Goal: Task Accomplishment & Management: Use online tool/utility

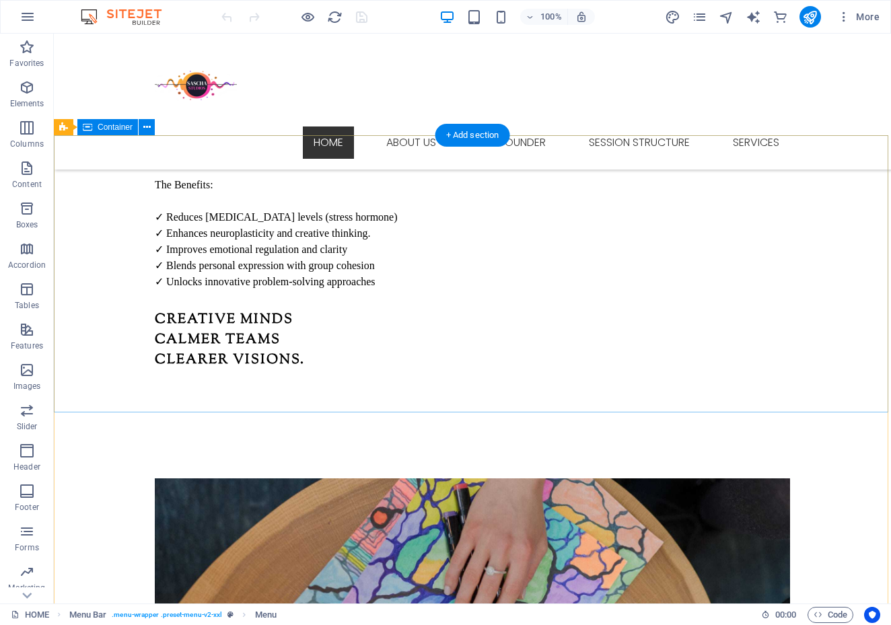
scroll to position [1763, 0]
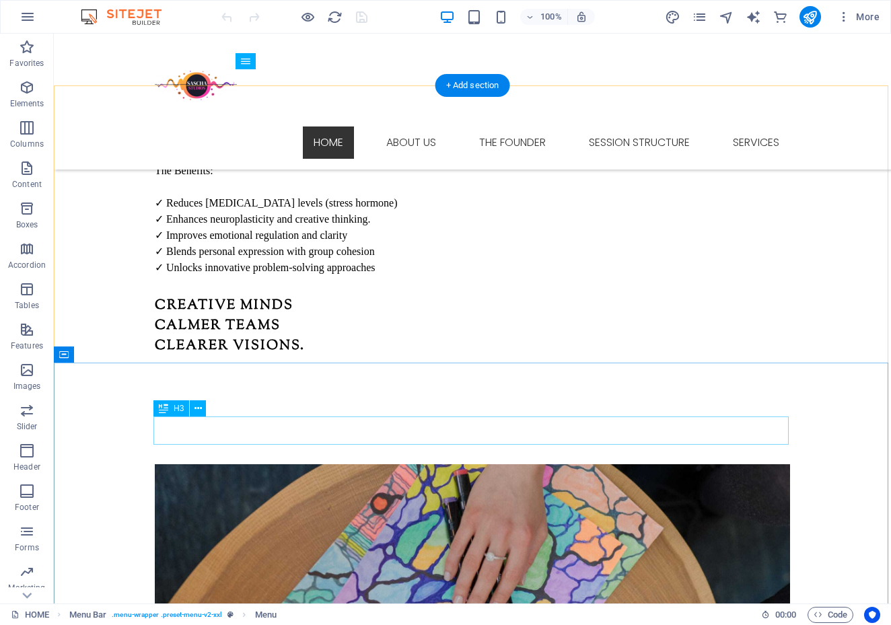
click at [198, 412] on icon at bounding box center [198, 409] width 7 height 14
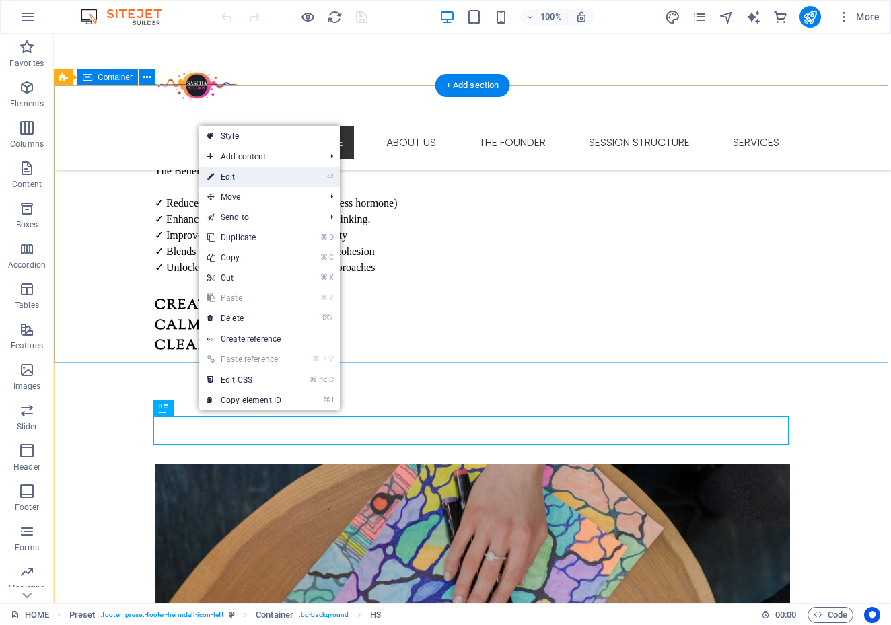
click at [224, 180] on link "⏎ Edit" at bounding box center [244, 177] width 90 height 20
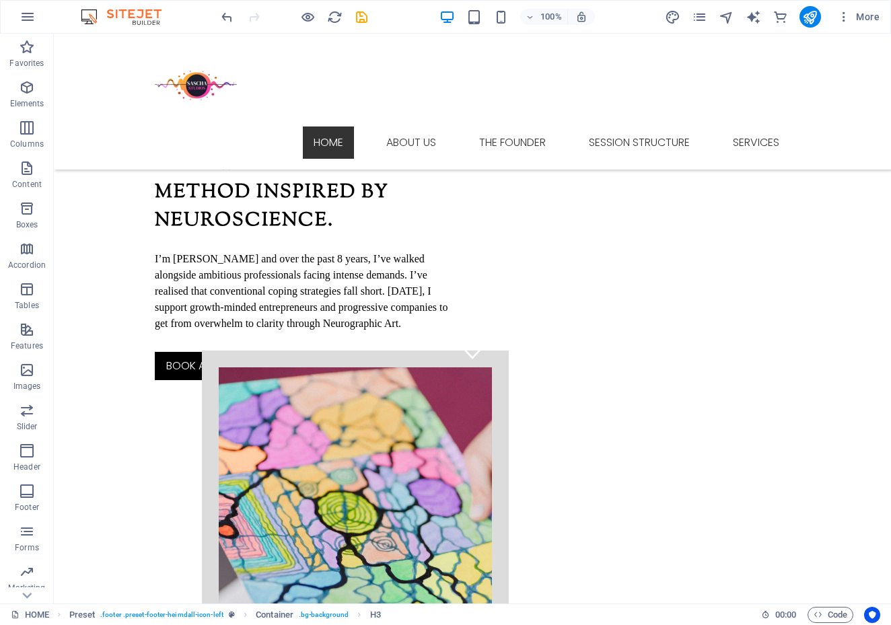
scroll to position [221, 0]
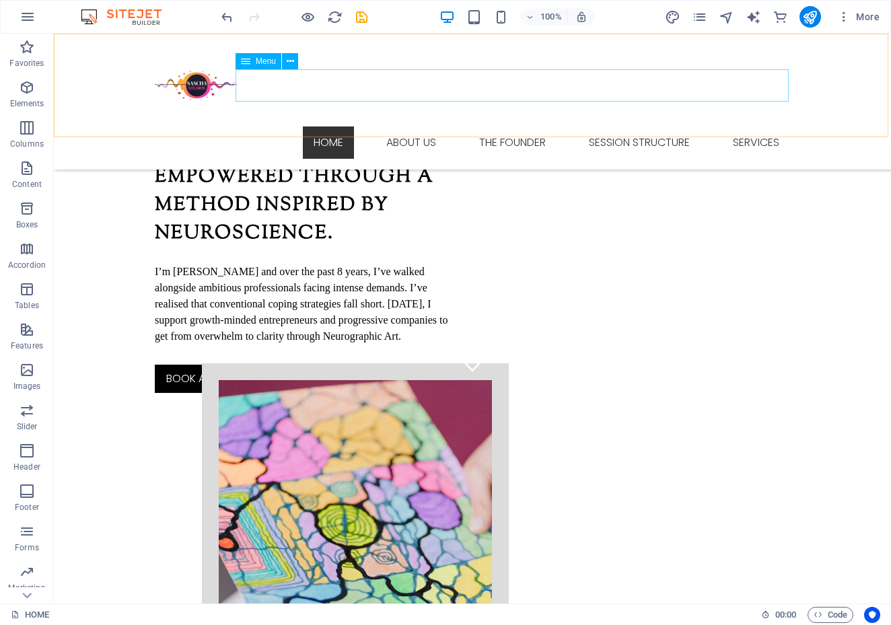
click at [417, 127] on nav "HOME ABOUT US THE FOUNDER SESSION STRUCTURE SERVICES" at bounding box center [472, 143] width 635 height 32
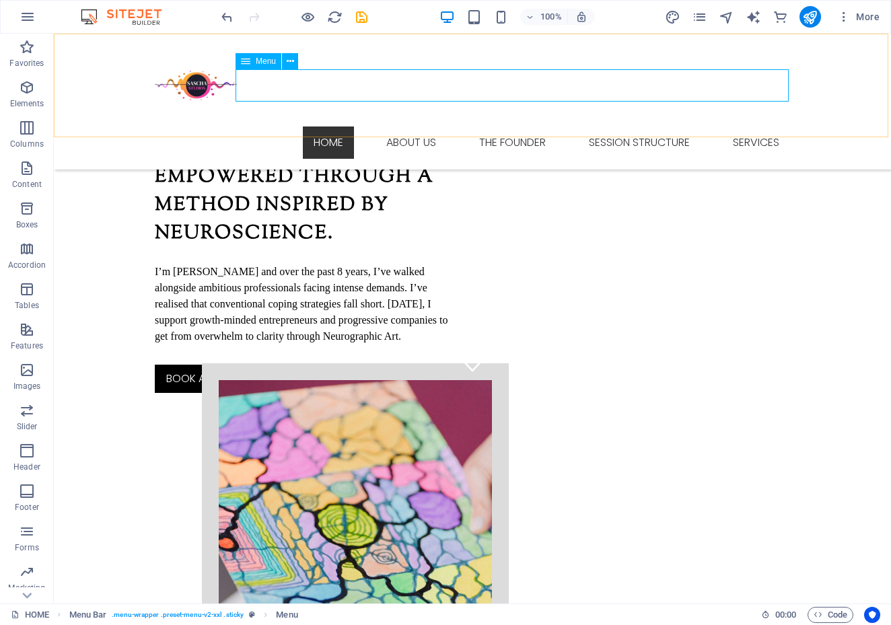
click at [248, 62] on icon at bounding box center [245, 61] width 9 height 16
click at [399, 127] on nav "HOME ABOUT US THE FOUNDER SESSION STRUCTURE SERVICES" at bounding box center [472, 143] width 635 height 32
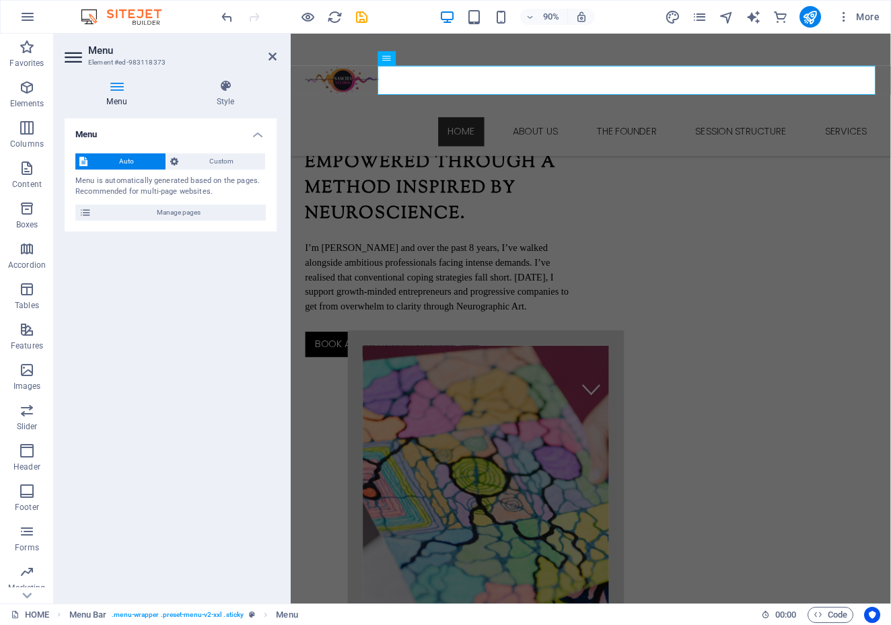
click at [553, 127] on nav "HOME ABOUT US THE FOUNDER SESSION STRUCTURE SERVICES" at bounding box center [624, 143] width 635 height 32
click at [391, 60] on div "Menu" at bounding box center [398, 58] width 41 height 15
click at [427, 60] on icon at bounding box center [426, 58] width 7 height 13
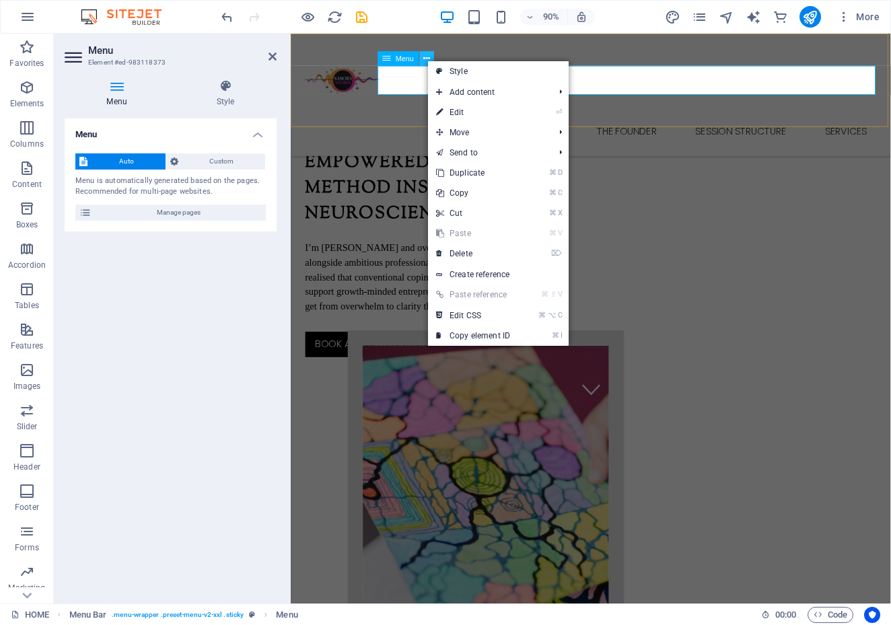
click at [427, 60] on icon at bounding box center [426, 58] width 7 height 13
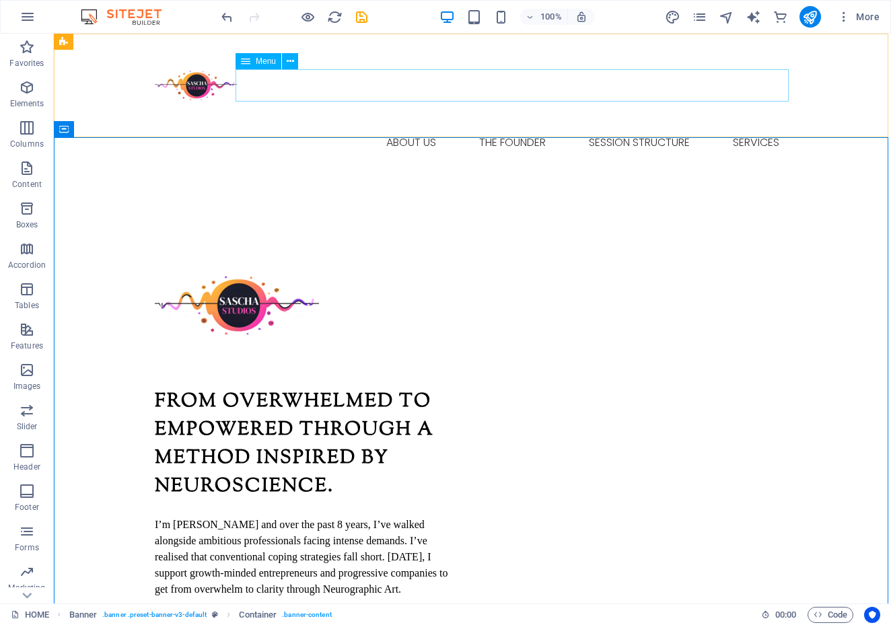
scroll to position [0, 0]
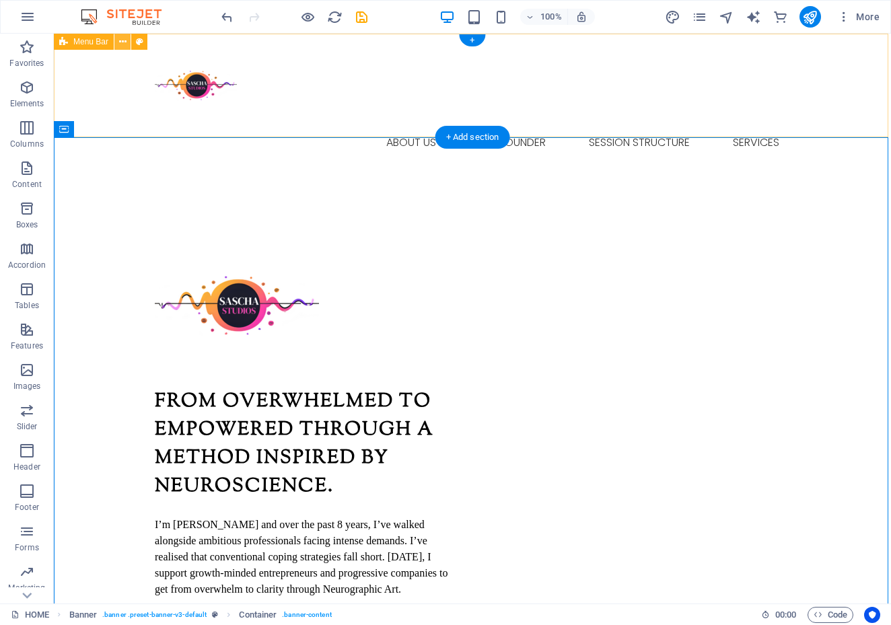
click at [121, 42] on icon at bounding box center [122, 42] width 7 height 14
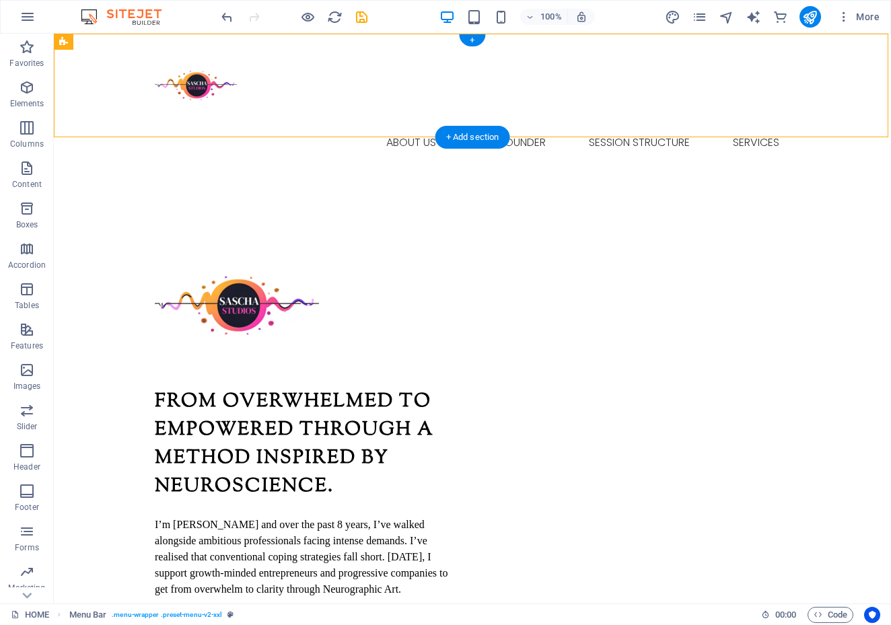
click at [93, 90] on div "Menu HOME ABOUT US THE FOUNDER SESSION STRUCTURE SERVICES" at bounding box center [472, 102] width 837 height 136
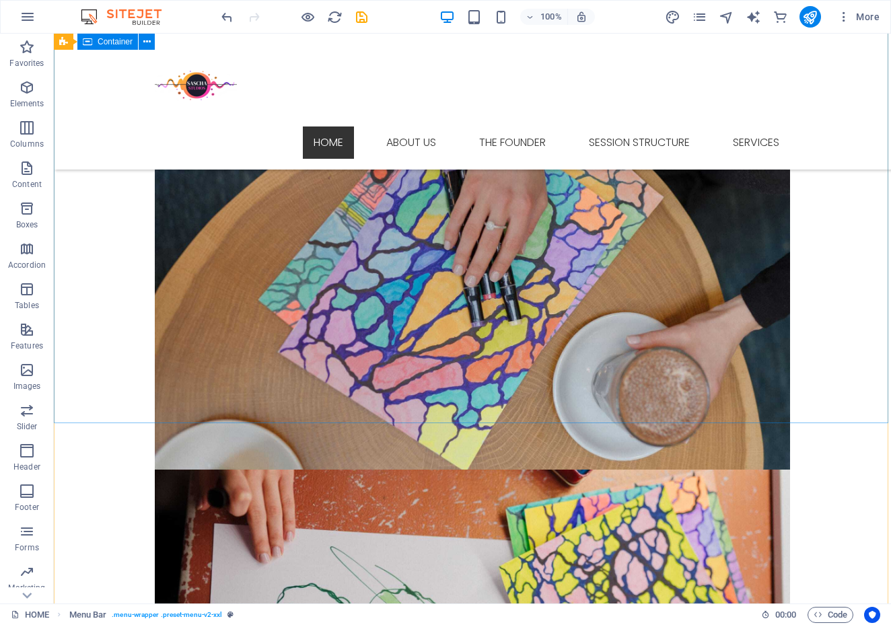
scroll to position [2103, 0]
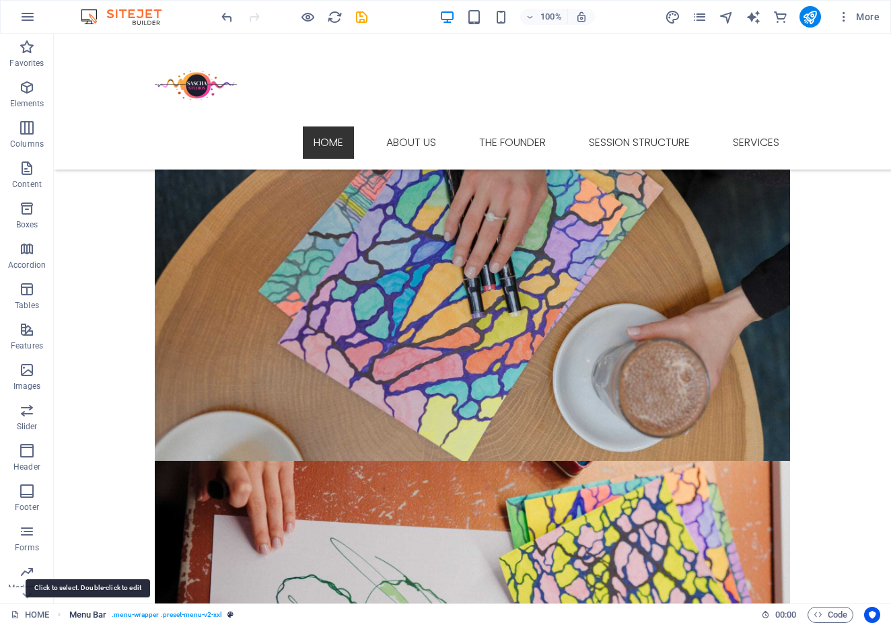
click at [88, 617] on span "Menu Bar" at bounding box center [88, 615] width 38 height 16
click at [85, 615] on span "Menu Bar" at bounding box center [88, 615] width 38 height 16
click at [38, 617] on link "HOME" at bounding box center [30, 615] width 38 height 16
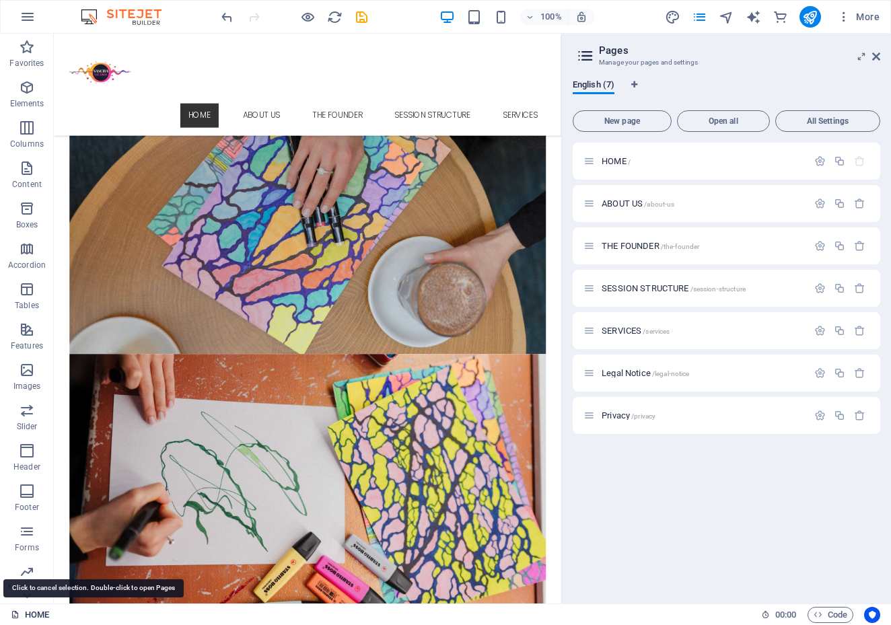
scroll to position [2087, 0]
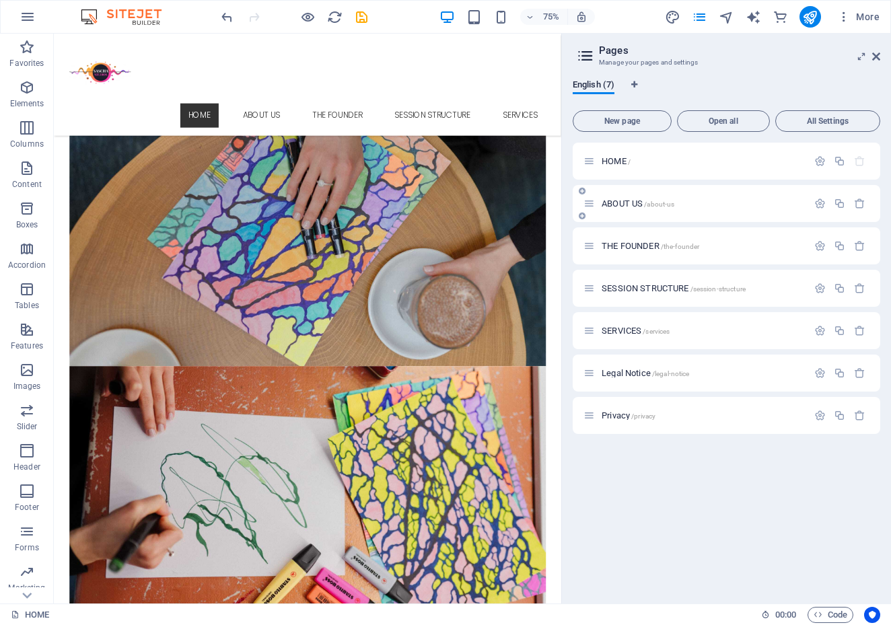
click at [622, 204] on span "ABOUT US /about-us" at bounding box center [638, 204] width 73 height 10
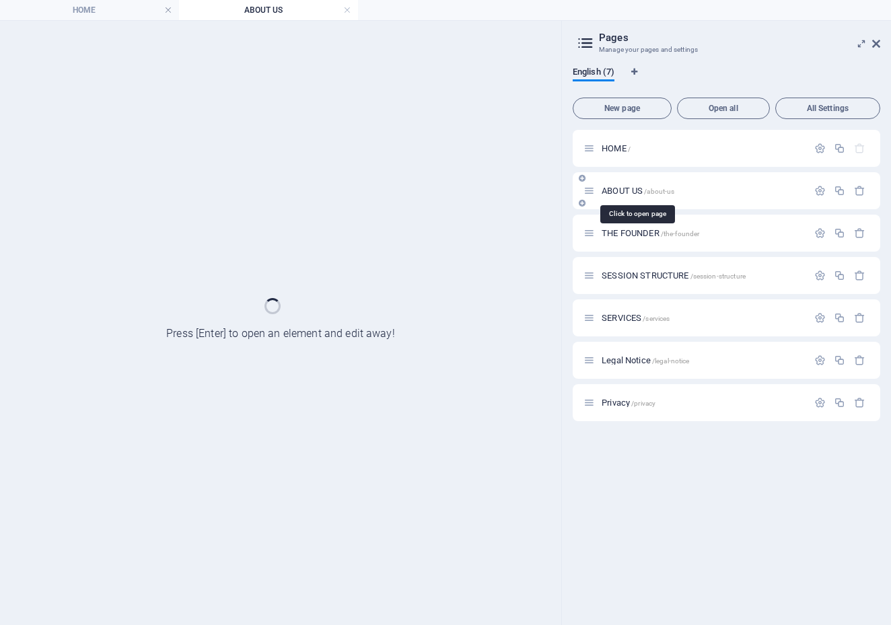
scroll to position [2041, 0]
click at [617, 193] on span "ABOUT US /about-us" at bounding box center [638, 191] width 73 height 10
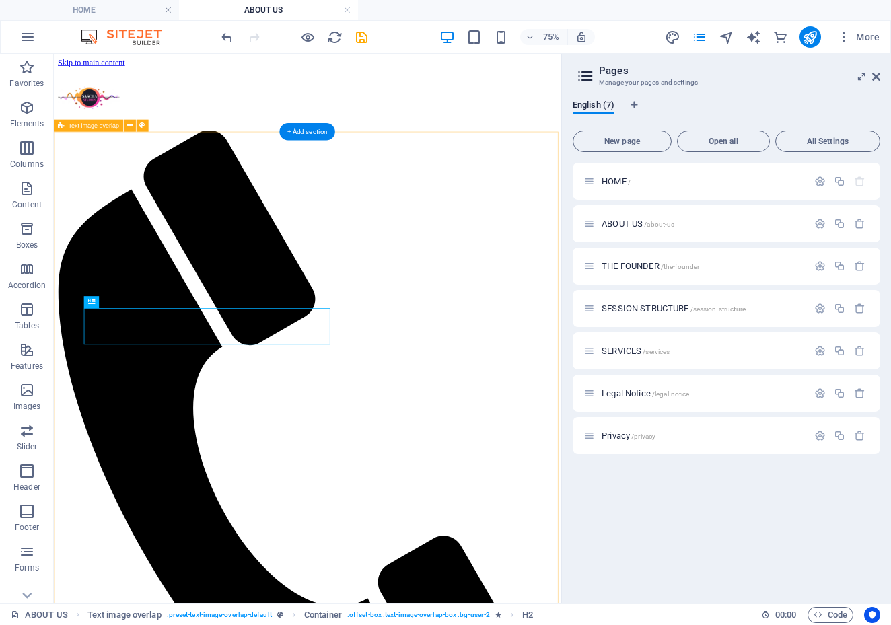
scroll to position [0, 0]
click at [590, 271] on icon at bounding box center [589, 265] width 11 height 11
click at [592, 271] on icon at bounding box center [589, 265] width 11 height 11
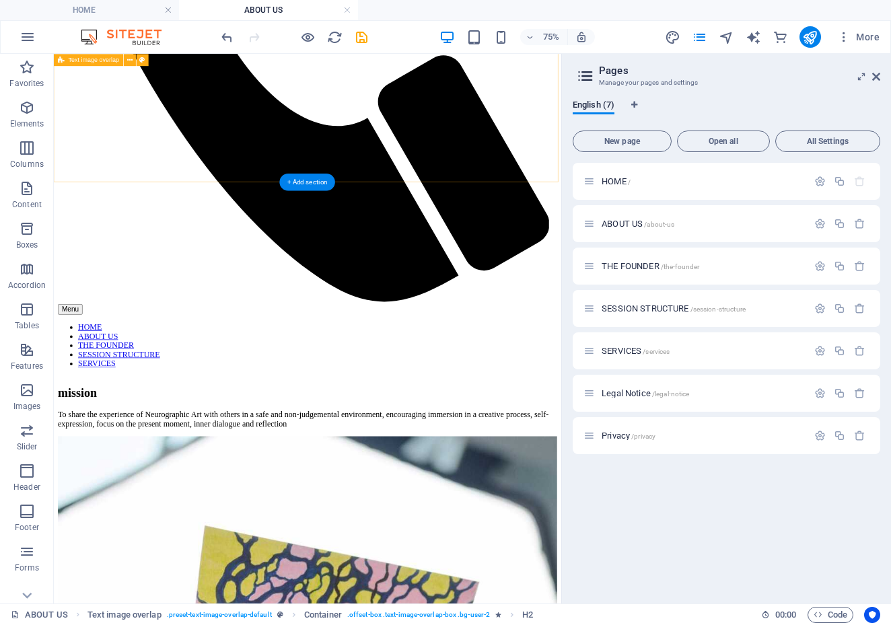
scroll to position [4, 0]
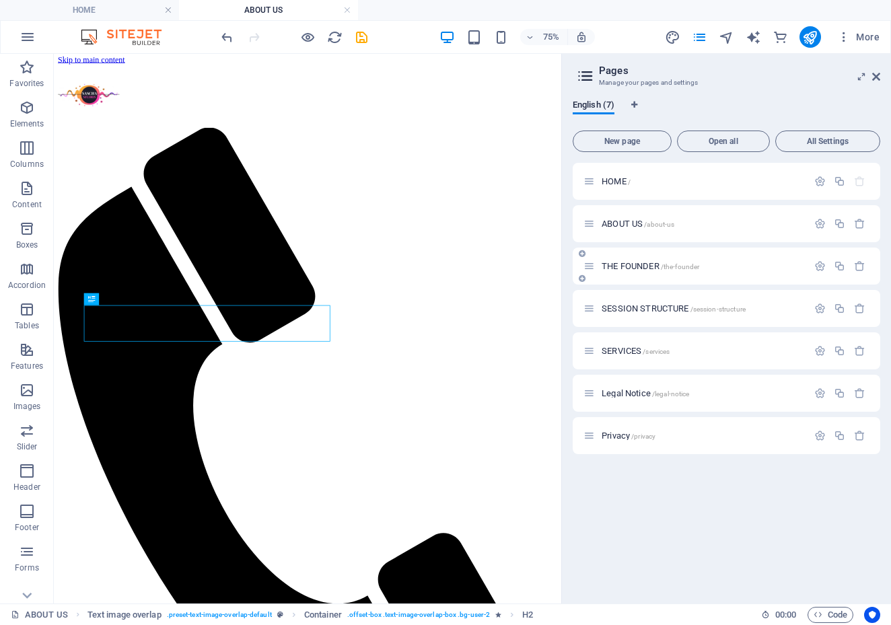
click at [590, 267] on icon at bounding box center [589, 265] width 11 height 11
click at [608, 265] on span "THE FOUNDER /the-founder" at bounding box center [651, 266] width 98 height 10
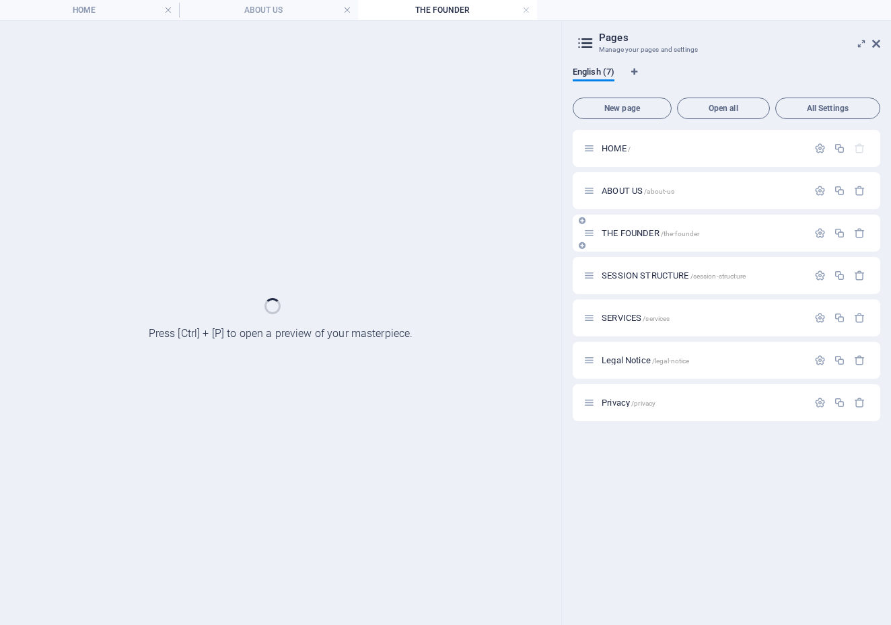
click at [608, 265] on div "HOME / ABOUT US /about-us THE FOUNDER /the-founder SESSION STRUCTURE /session-s…" at bounding box center [727, 275] width 308 height 291
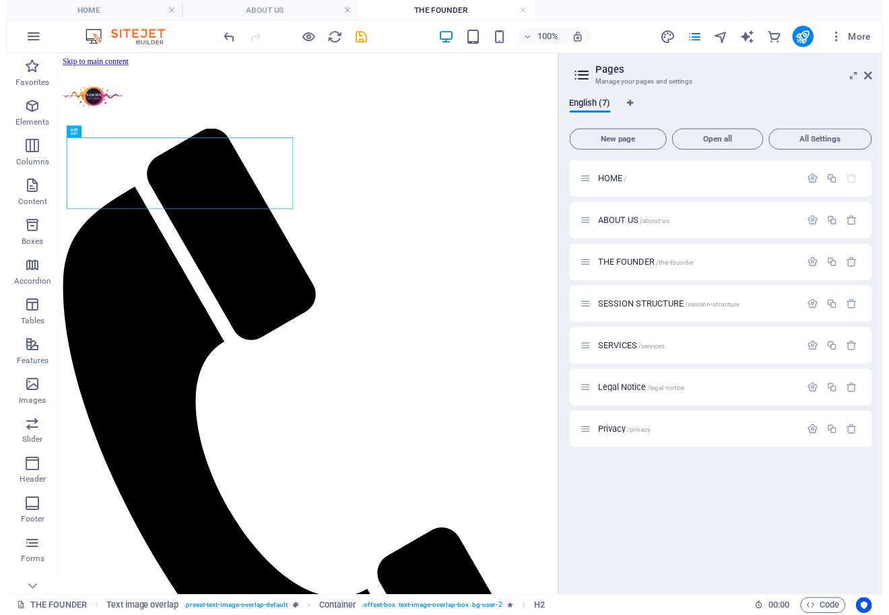
scroll to position [0, 0]
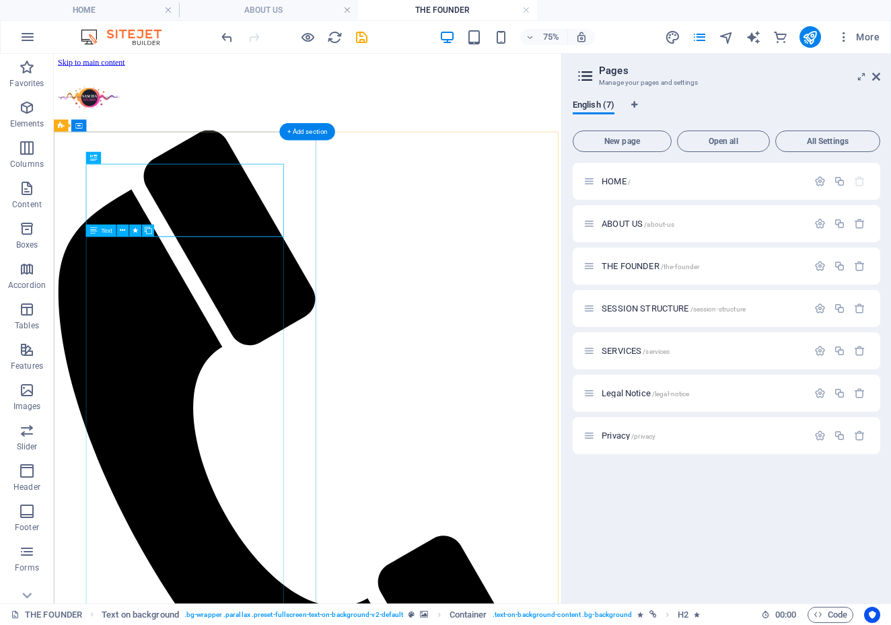
click at [94, 233] on icon at bounding box center [93, 231] width 7 height 12
click at [94, 230] on icon at bounding box center [93, 231] width 7 height 12
click at [91, 232] on icon at bounding box center [93, 231] width 7 height 12
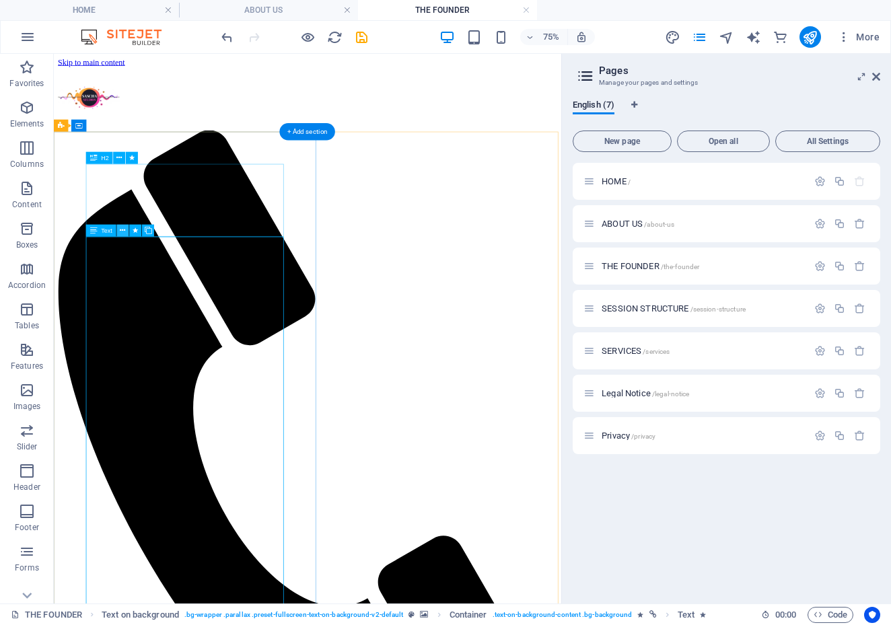
click at [124, 230] on icon at bounding box center [122, 230] width 5 height 11
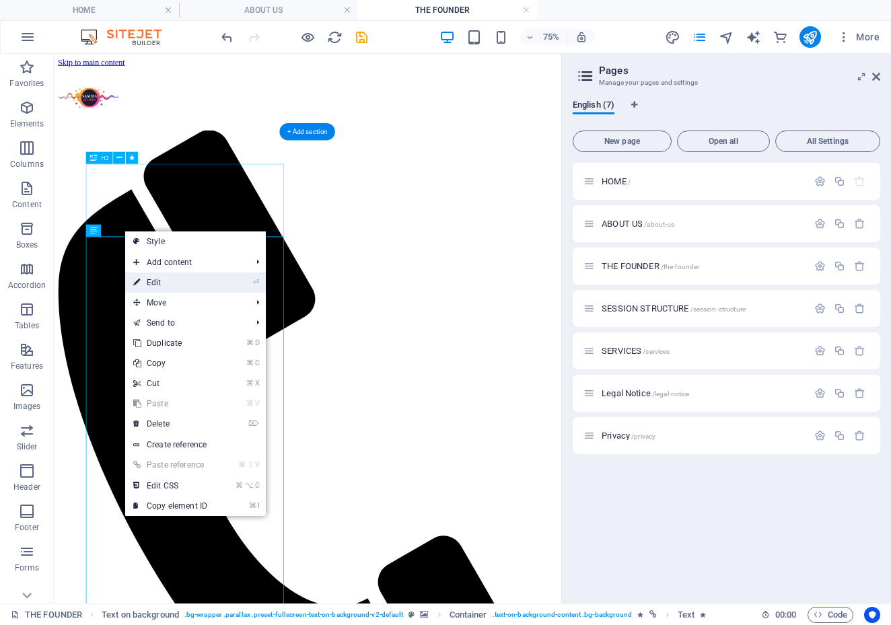
click at [153, 284] on link "⏎ Edit" at bounding box center [170, 283] width 90 height 20
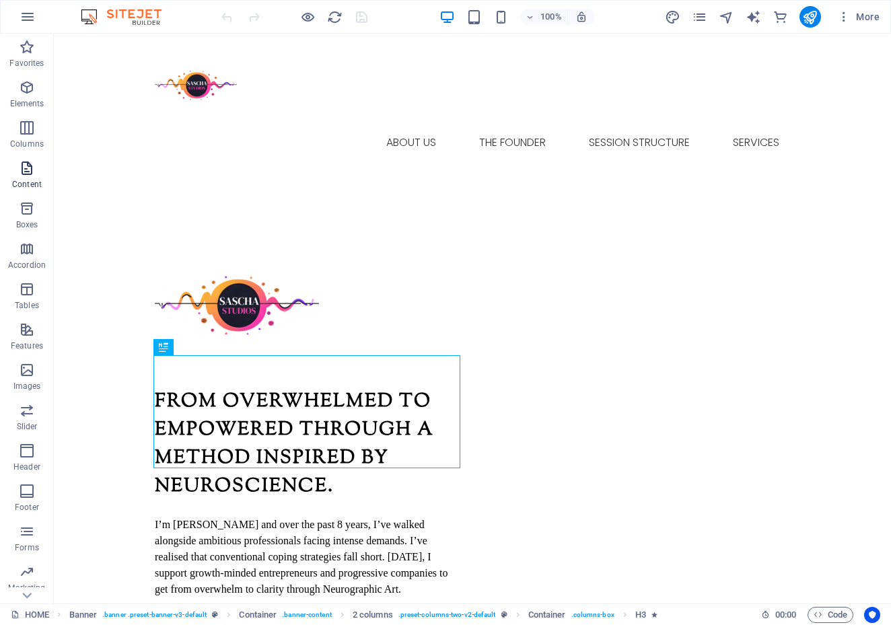
click at [24, 179] on p "Content" at bounding box center [27, 184] width 30 height 11
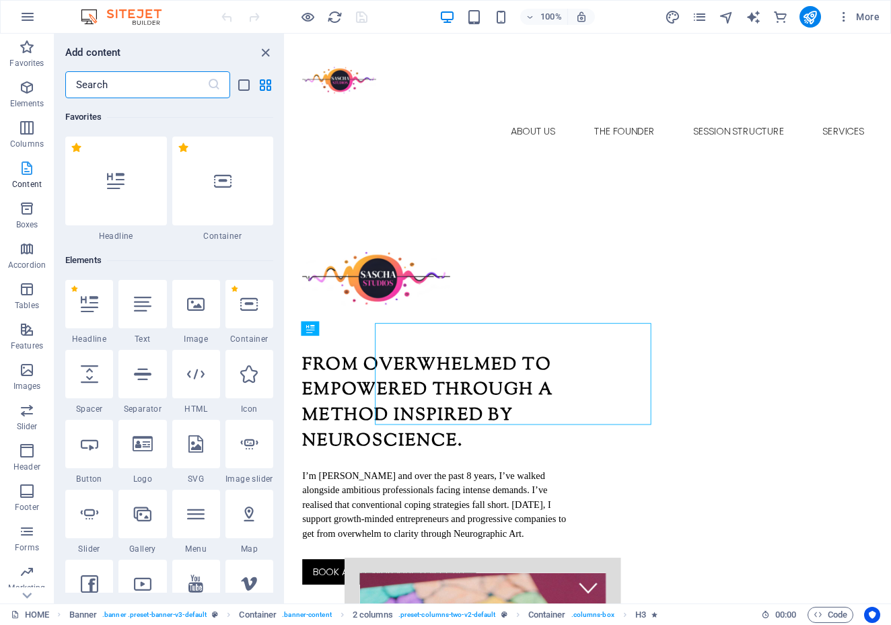
scroll to position [2355, 0]
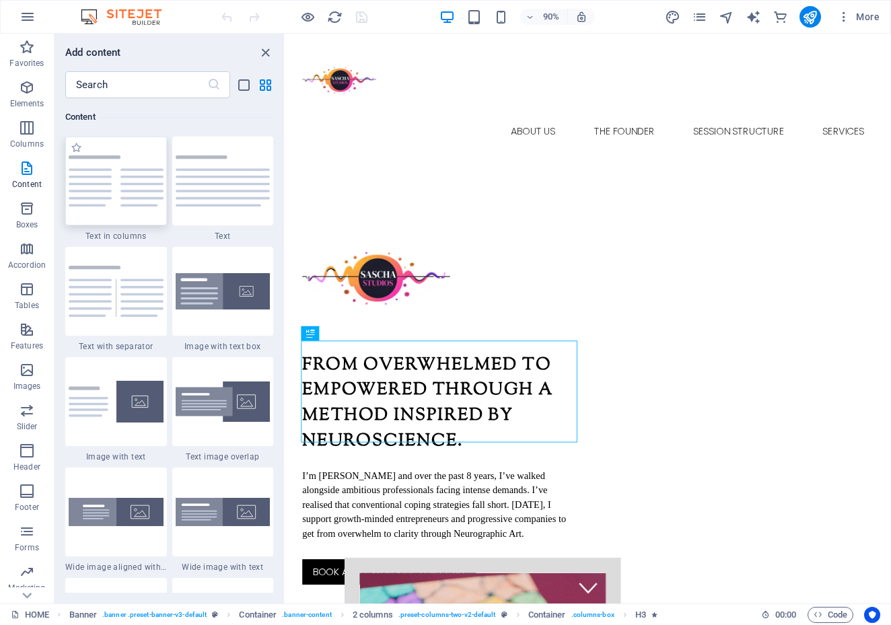
click at [111, 190] on img at bounding box center [116, 180] width 95 height 50
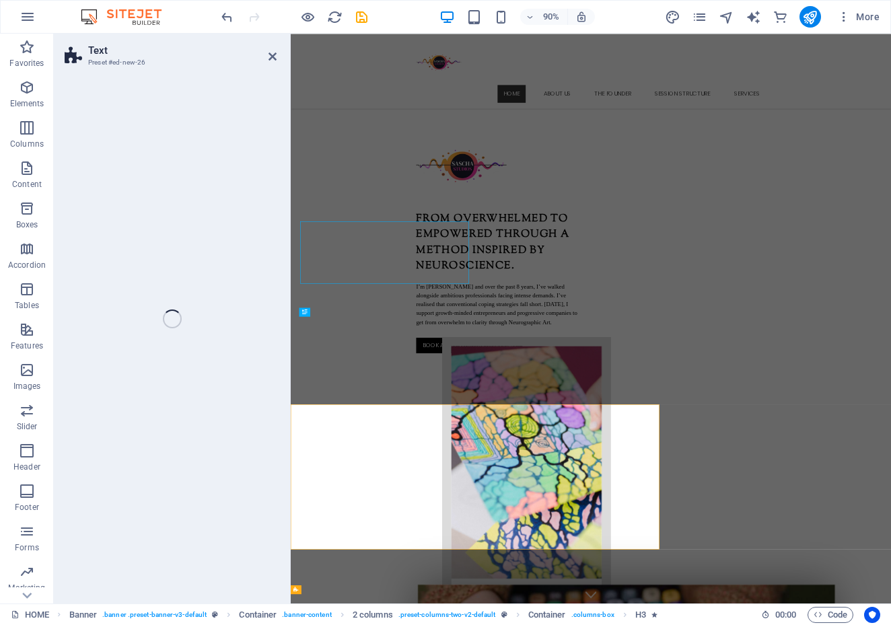
select select "rem"
select select "preset-text-v2-columns"
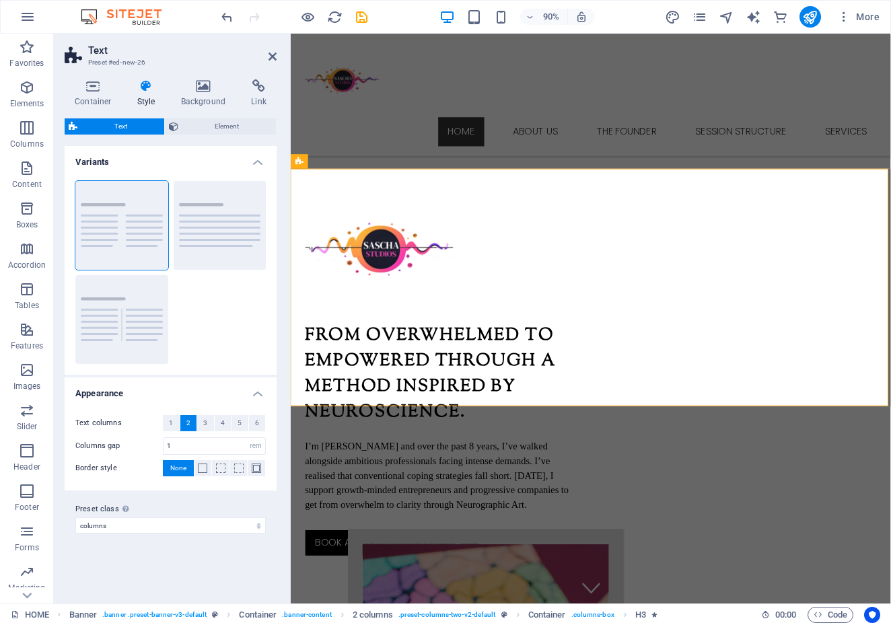
scroll to position [484, 0]
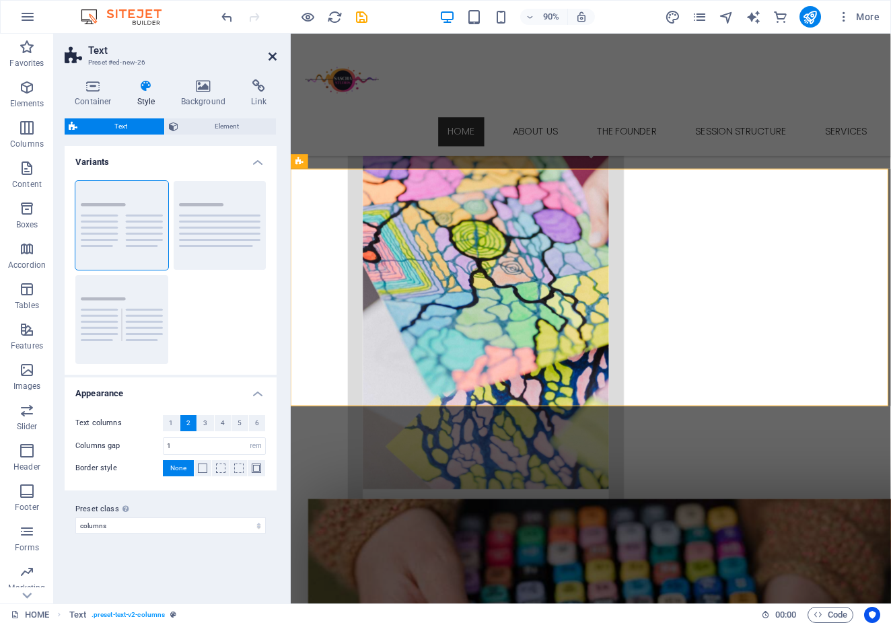
click at [272, 55] on icon at bounding box center [273, 56] width 8 height 11
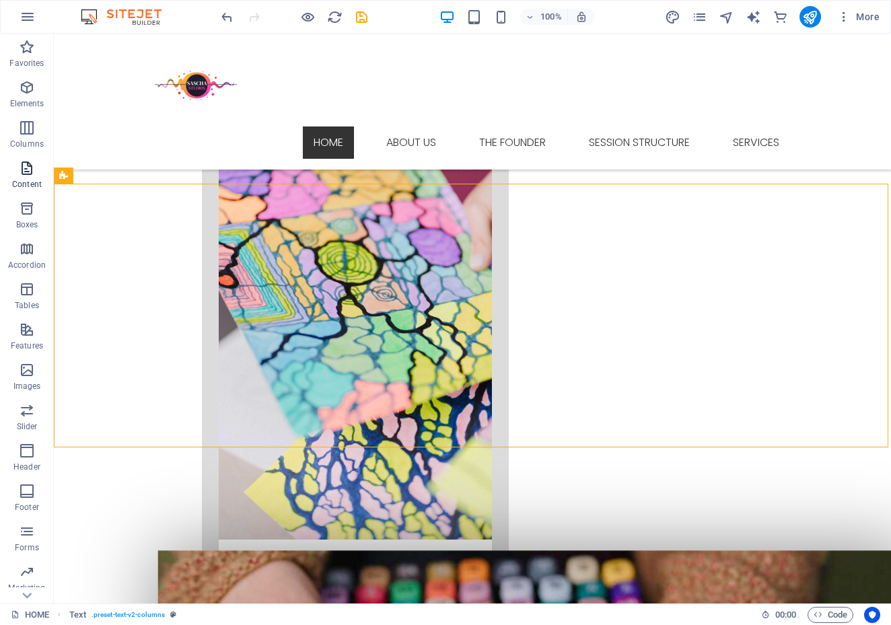
click at [22, 180] on p "Content" at bounding box center [27, 184] width 30 height 11
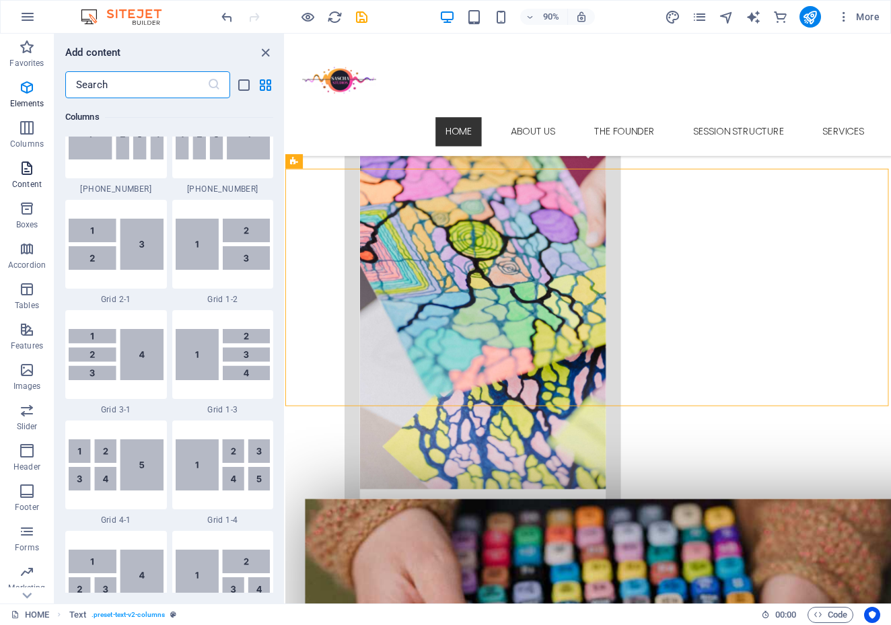
scroll to position [2355, 0]
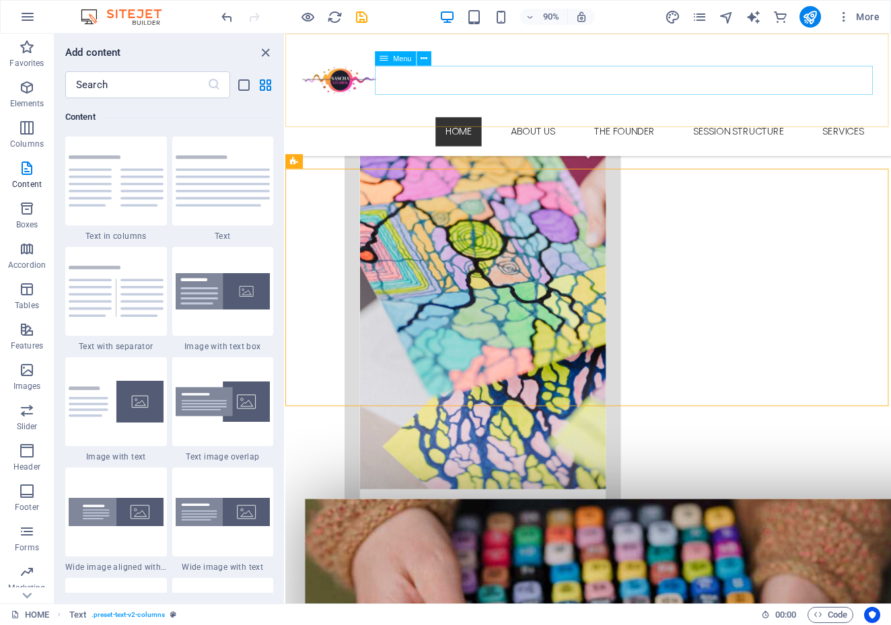
click at [658, 127] on nav "HOME ABOUT US THE FOUNDER SESSION STRUCTURE SERVICES" at bounding box center [621, 143] width 635 height 32
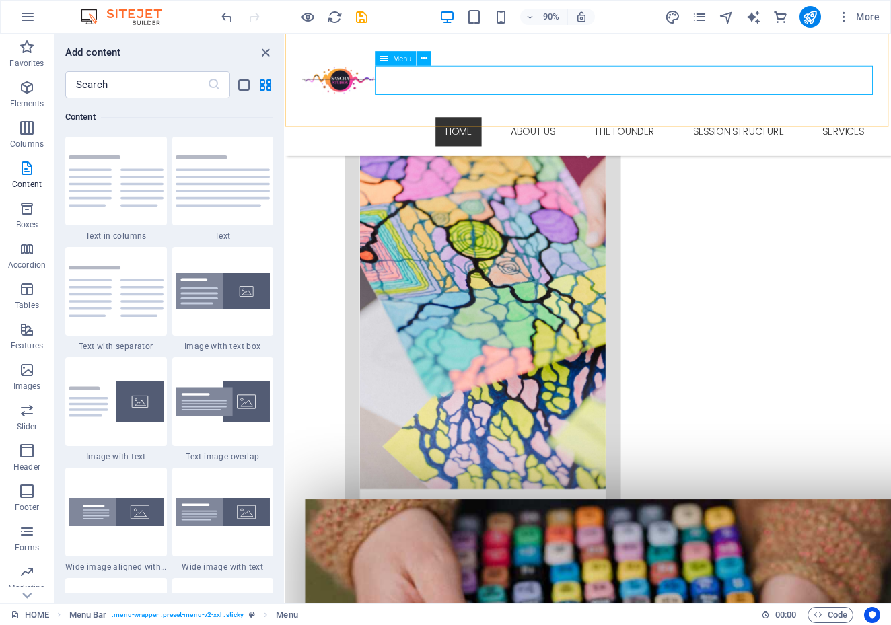
click at [384, 60] on icon at bounding box center [384, 58] width 9 height 15
click at [700, 18] on icon "pages" at bounding box center [699, 16] width 15 height 15
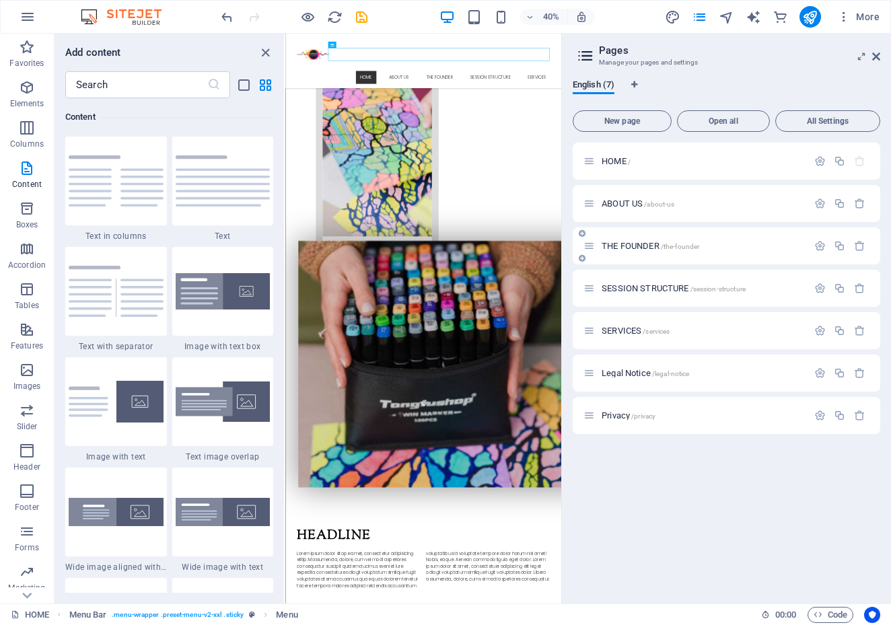
click at [595, 250] on icon at bounding box center [589, 245] width 11 height 11
click at [591, 250] on icon at bounding box center [589, 245] width 11 height 11
click at [590, 248] on icon at bounding box center [589, 245] width 11 height 11
click at [589, 248] on icon at bounding box center [589, 245] width 11 height 11
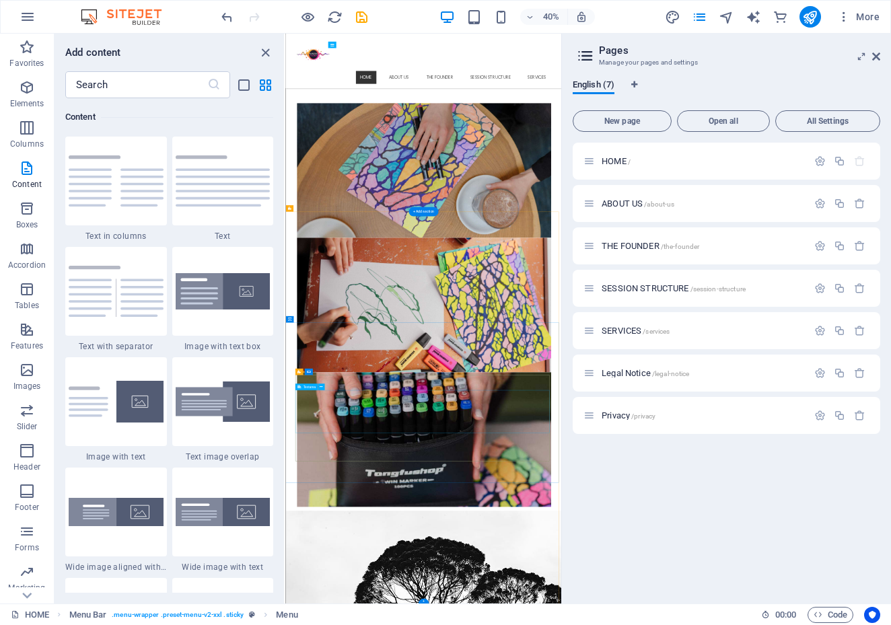
scroll to position [2283, 0]
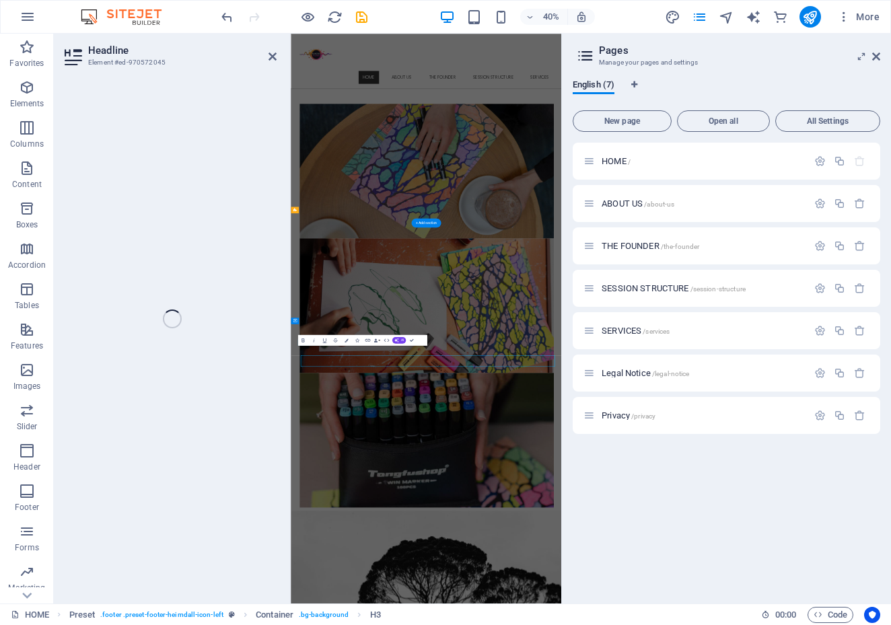
scroll to position [2254, 0]
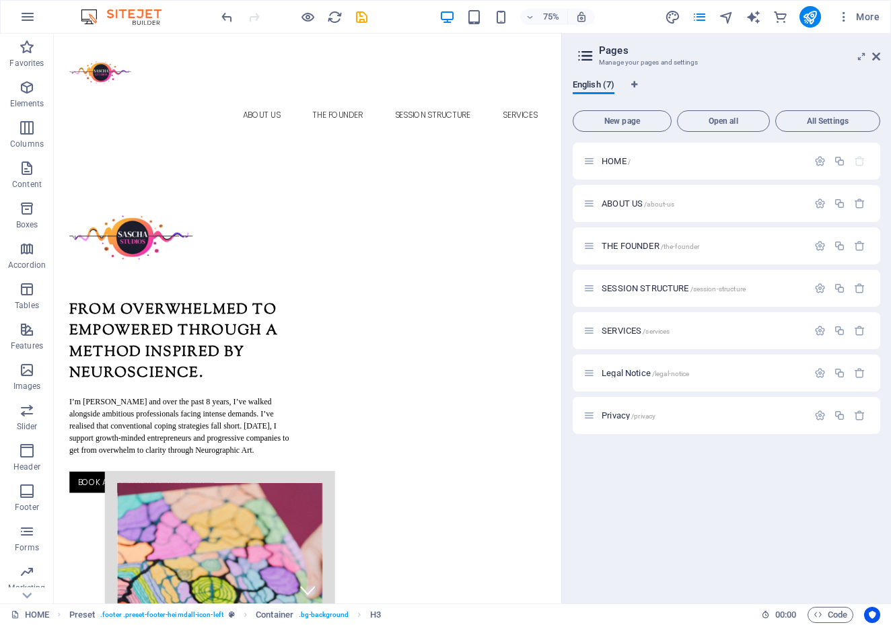
scroll to position [2192, 0]
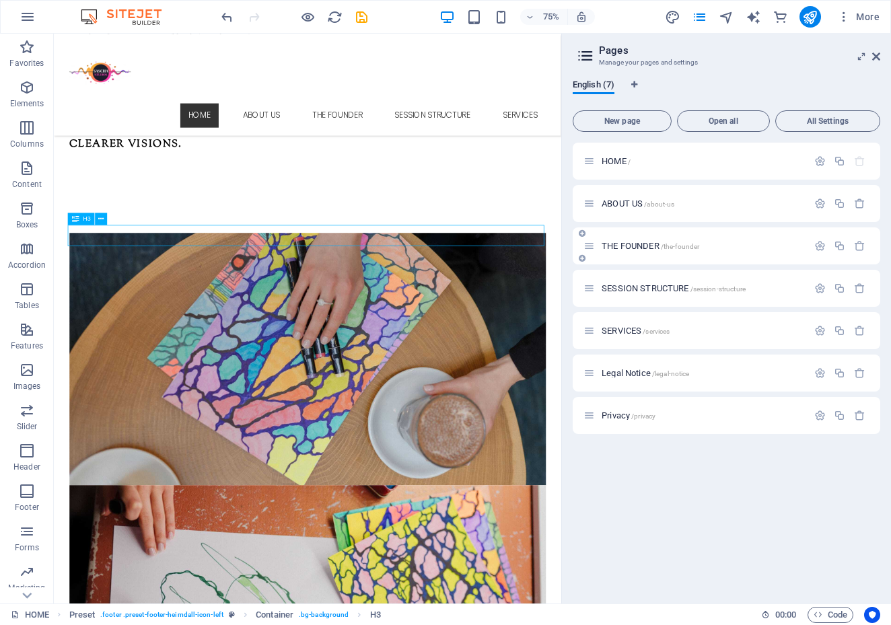
click at [592, 249] on icon at bounding box center [589, 245] width 11 height 11
click at [823, 247] on icon "button" at bounding box center [819, 245] width 11 height 11
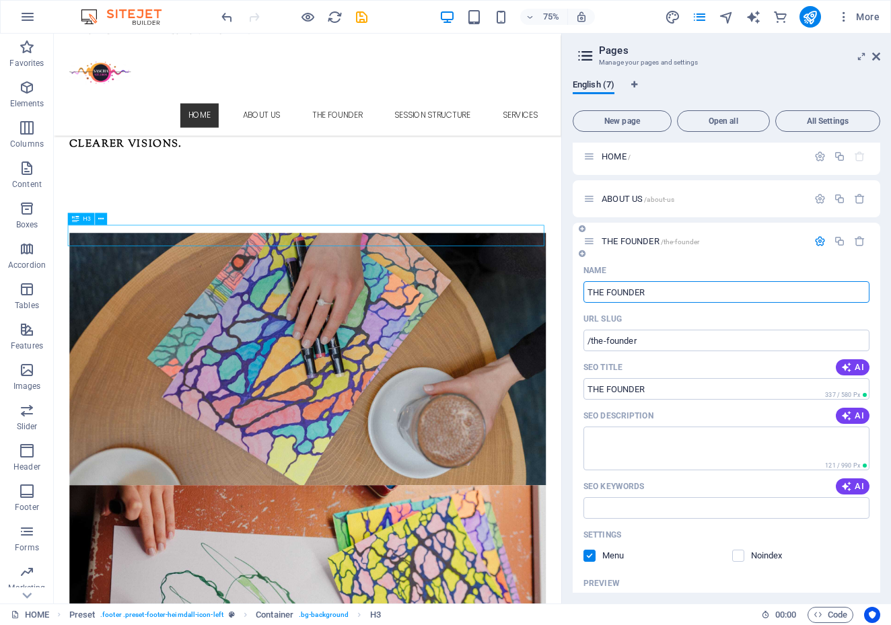
scroll to position [0, 0]
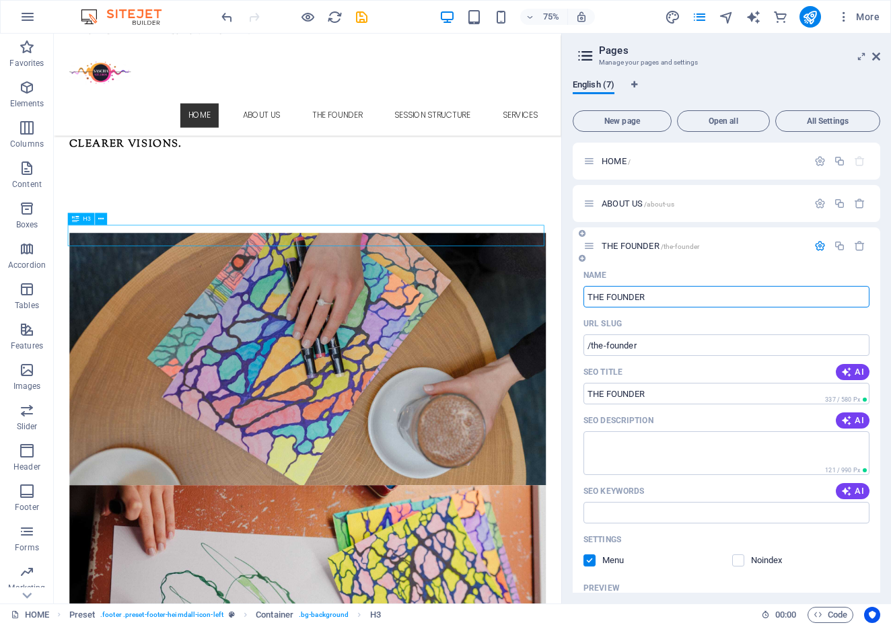
click at [589, 249] on icon at bounding box center [589, 245] width 11 height 11
click at [878, 56] on icon at bounding box center [876, 56] width 8 height 11
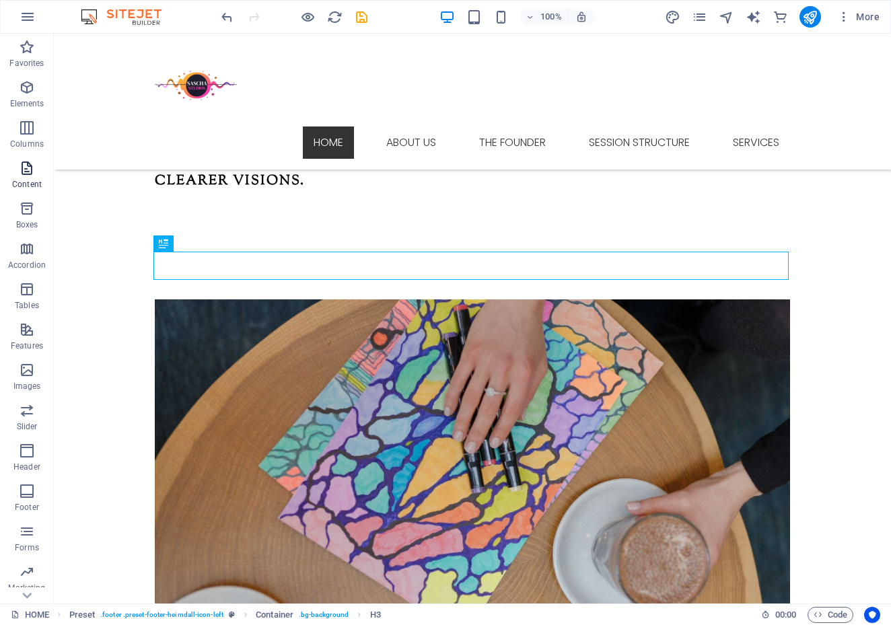
click at [24, 168] on icon "button" at bounding box center [27, 168] width 16 height 16
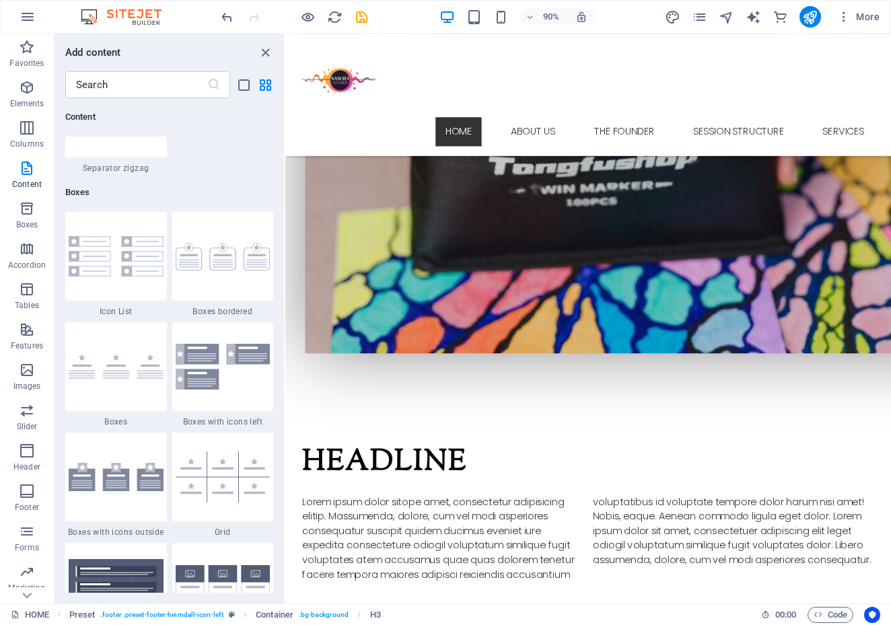
scroll to position [1247, 0]
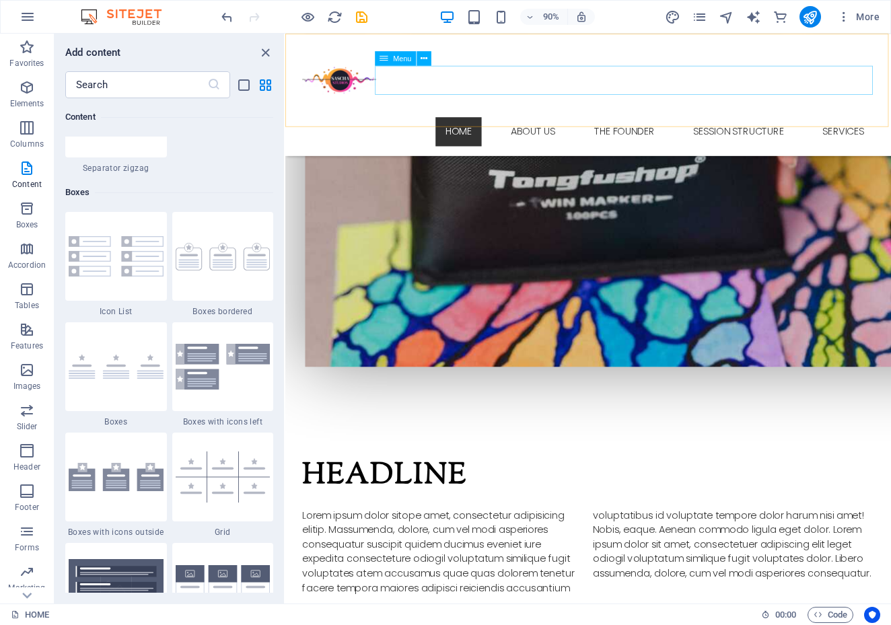
click at [639, 127] on nav "HOME ABOUT US THE FOUNDER SESSION STRUCTURE SERVICES" at bounding box center [621, 143] width 635 height 32
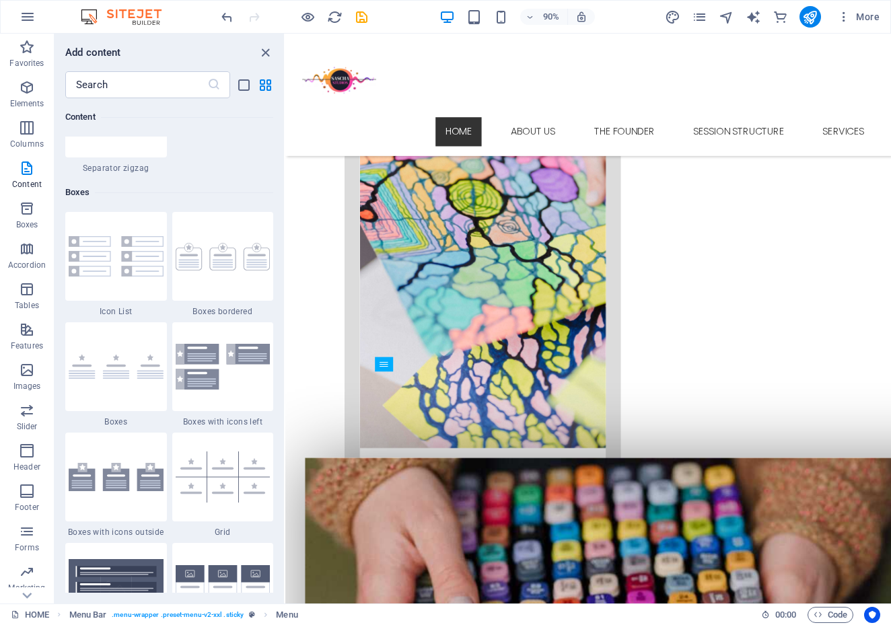
scroll to position [525, 0]
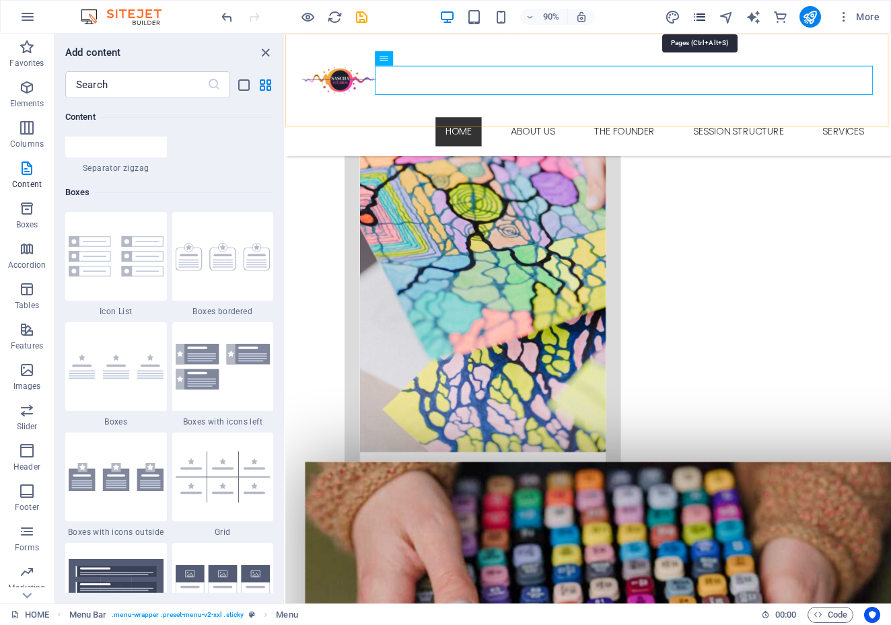
click at [704, 17] on icon "pages" at bounding box center [699, 16] width 15 height 15
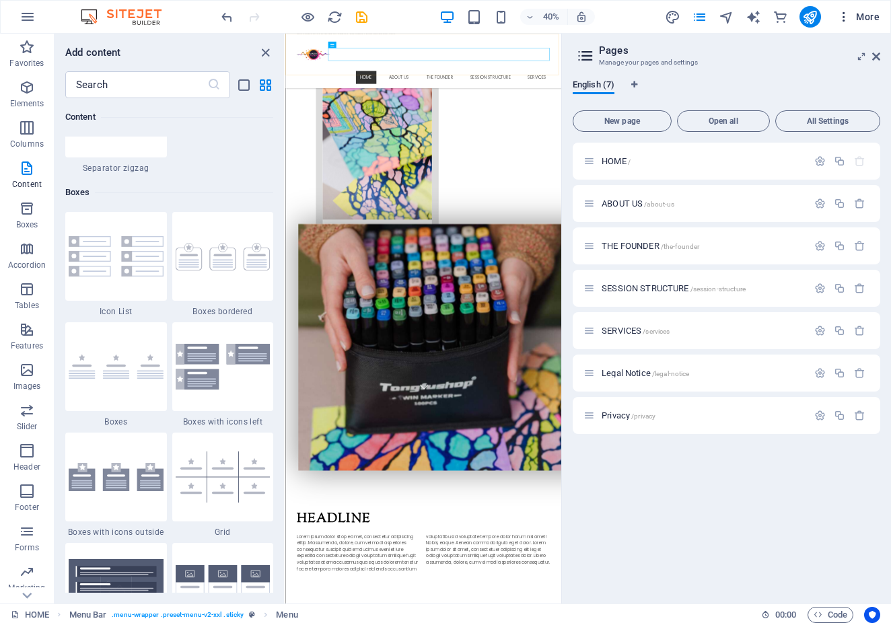
click at [845, 18] on icon "button" at bounding box center [843, 16] width 13 height 13
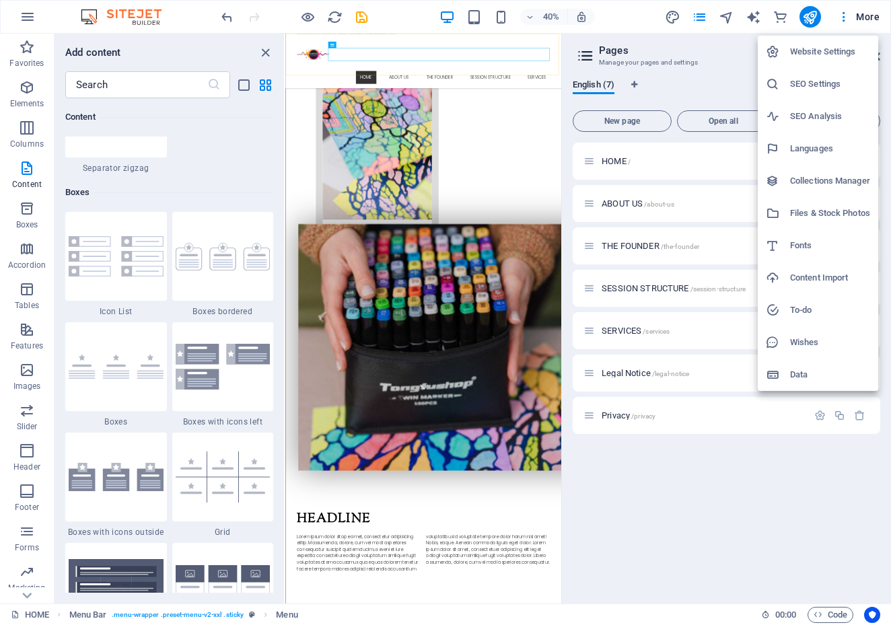
click at [866, 19] on div at bounding box center [445, 312] width 891 height 625
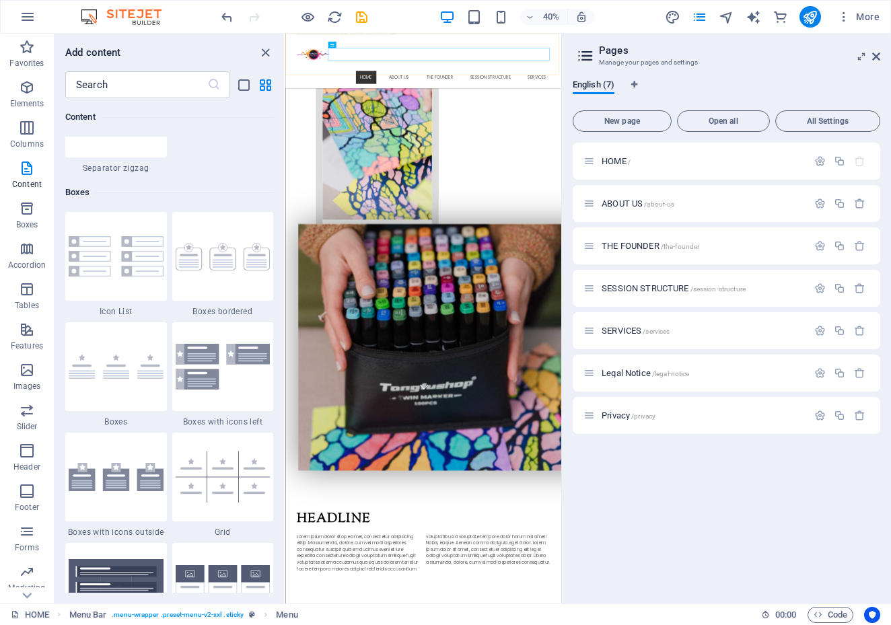
click at [866, 19] on span "More" at bounding box center [858, 16] width 42 height 13
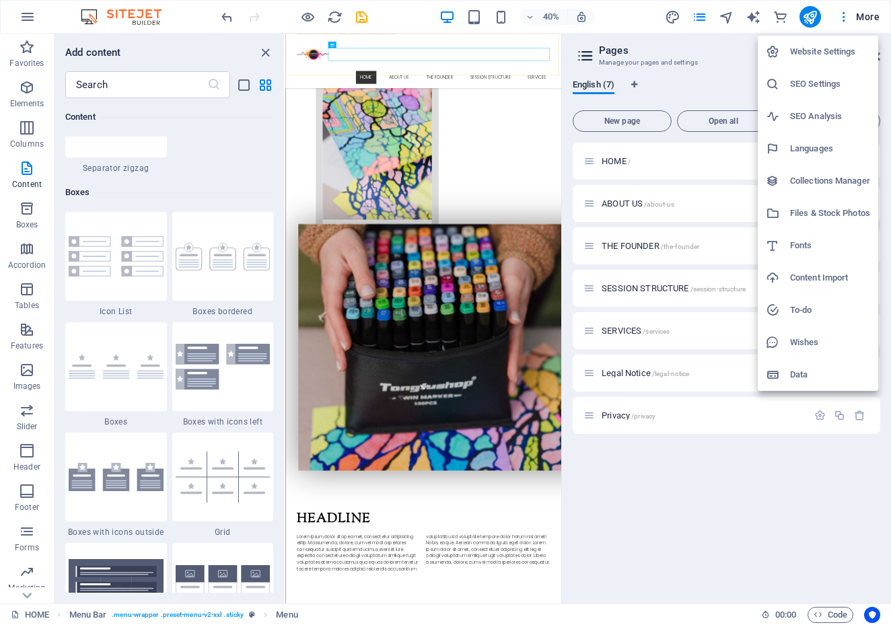
click at [866, 19] on div at bounding box center [445, 312] width 891 height 625
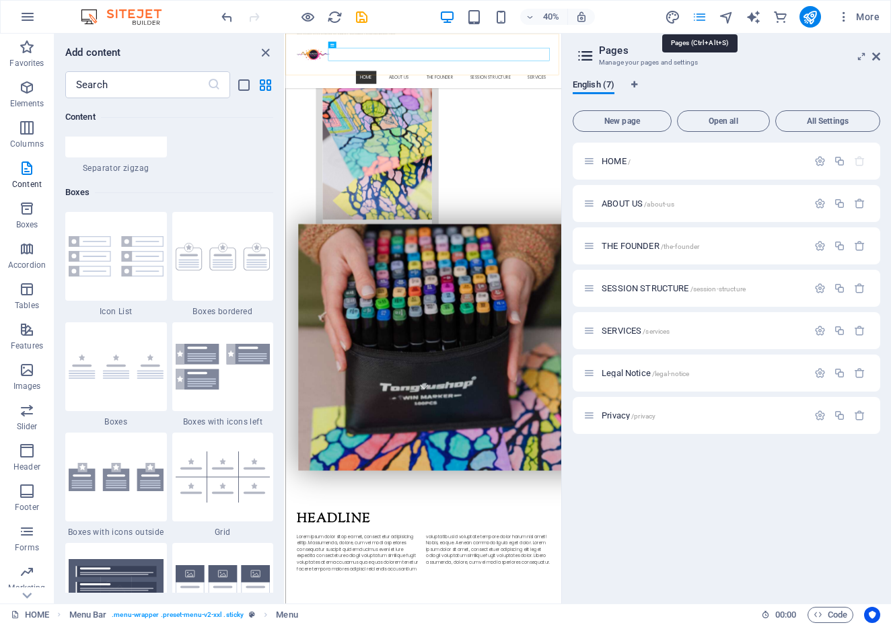
click at [702, 18] on icon "pages" at bounding box center [699, 16] width 15 height 15
click at [588, 250] on icon at bounding box center [589, 245] width 11 height 11
click at [589, 247] on icon at bounding box center [589, 245] width 11 height 11
click at [631, 243] on span "THE FOUNDER /the-founder" at bounding box center [651, 246] width 98 height 10
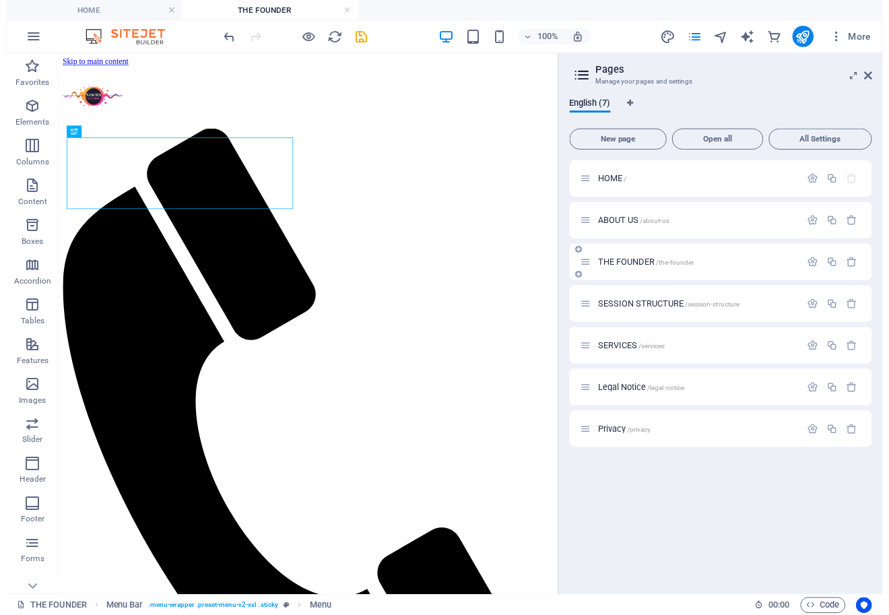
scroll to position [0, 0]
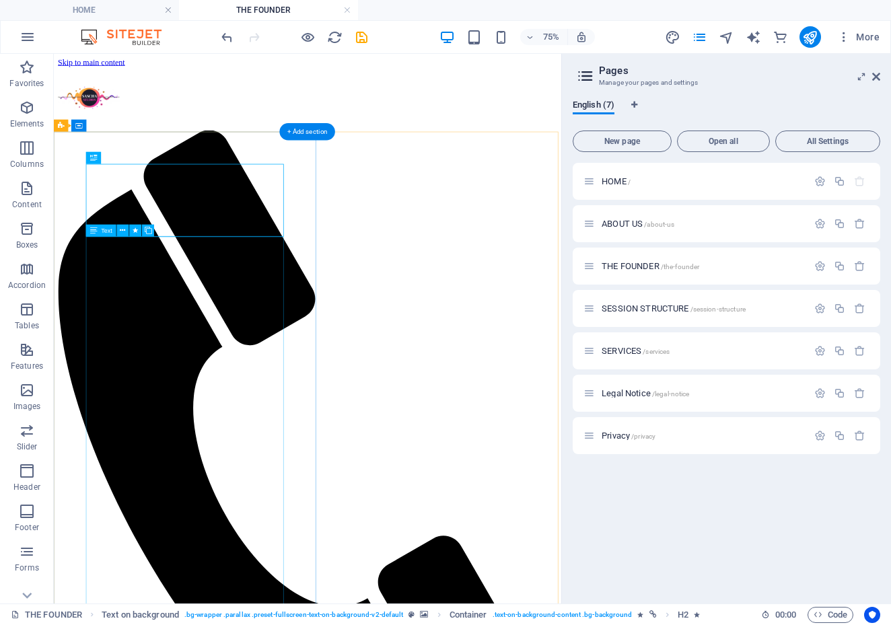
click at [96, 232] on icon at bounding box center [93, 231] width 7 height 12
click at [94, 230] on icon at bounding box center [93, 231] width 7 height 12
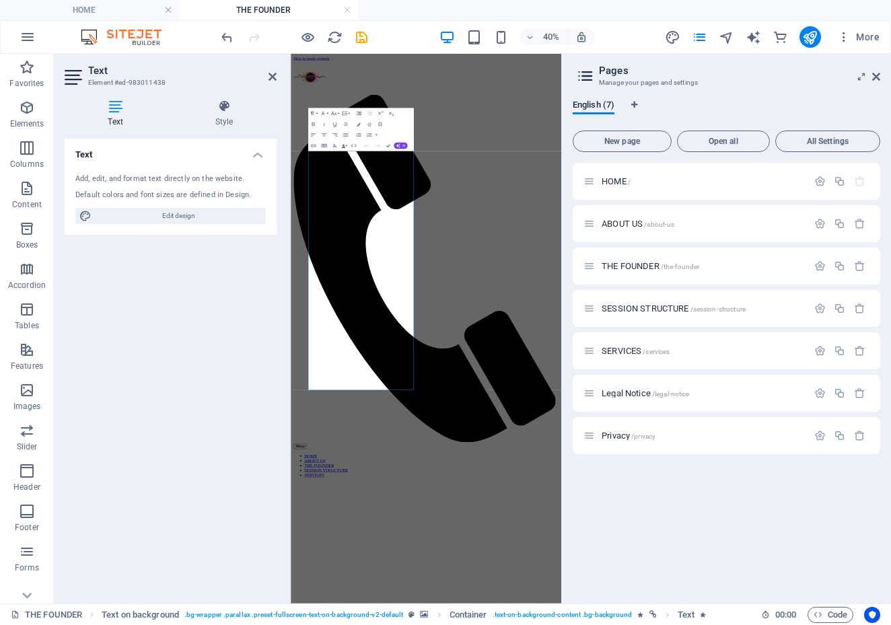
click at [116, 112] on icon at bounding box center [116, 106] width 102 height 13
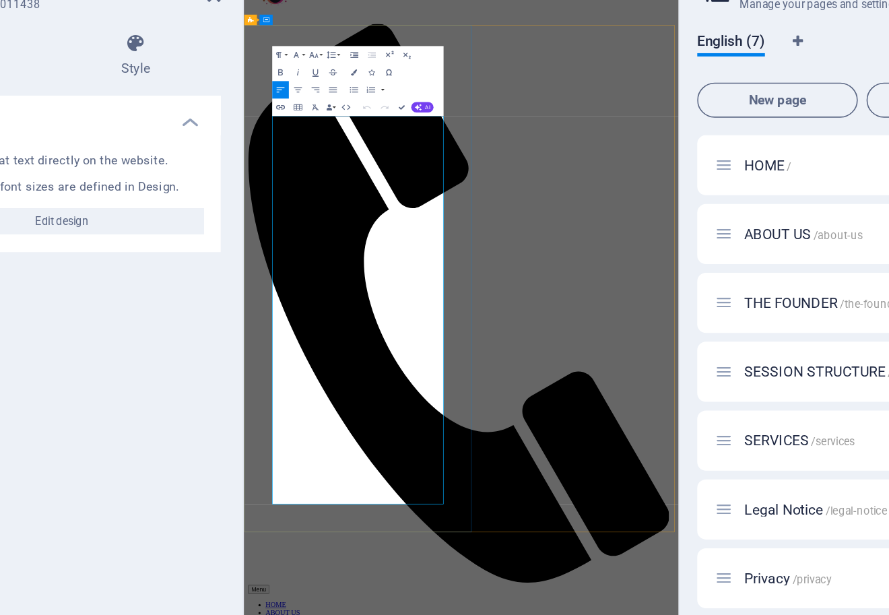
click at [308, 108] on div "Paragraph Format Normal Heading 1 Heading 2 Heading 3 Heading 4 Heading 5 Headi…" at bounding box center [361, 129] width 106 height 43
click at [326, 90] on icon at bounding box center [327, 92] width 3 height 5
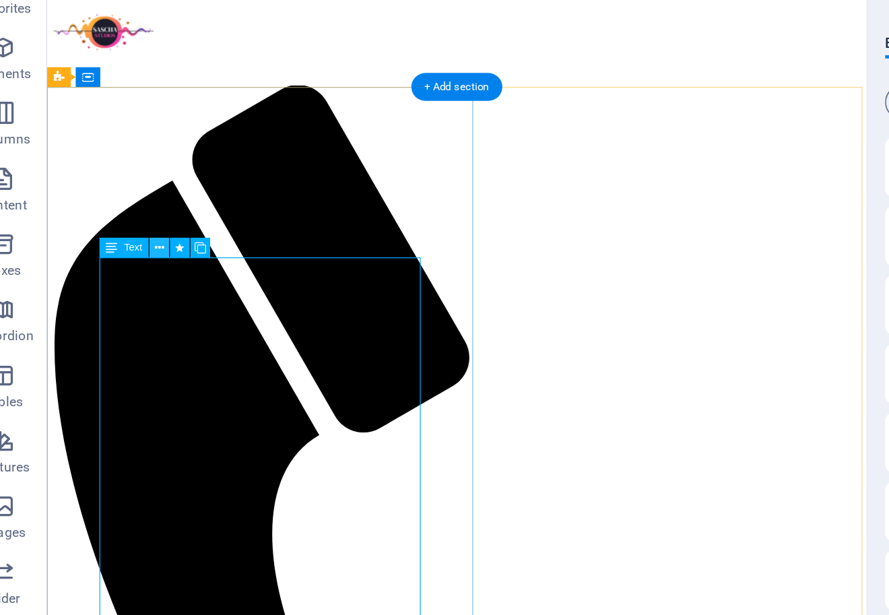
click at [120, 225] on icon at bounding box center [122, 230] width 5 height 11
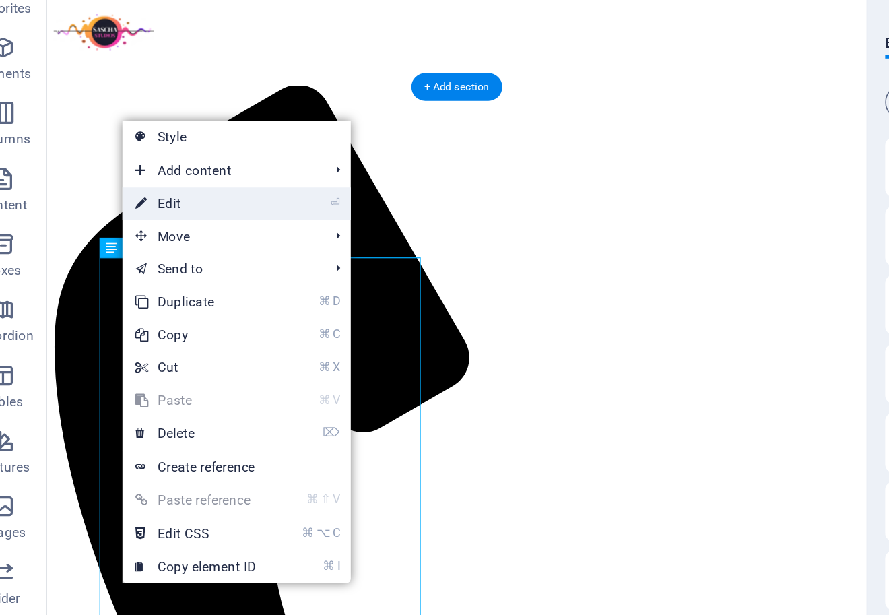
click at [102, 194] on link "⏎ Edit" at bounding box center [145, 204] width 90 height 20
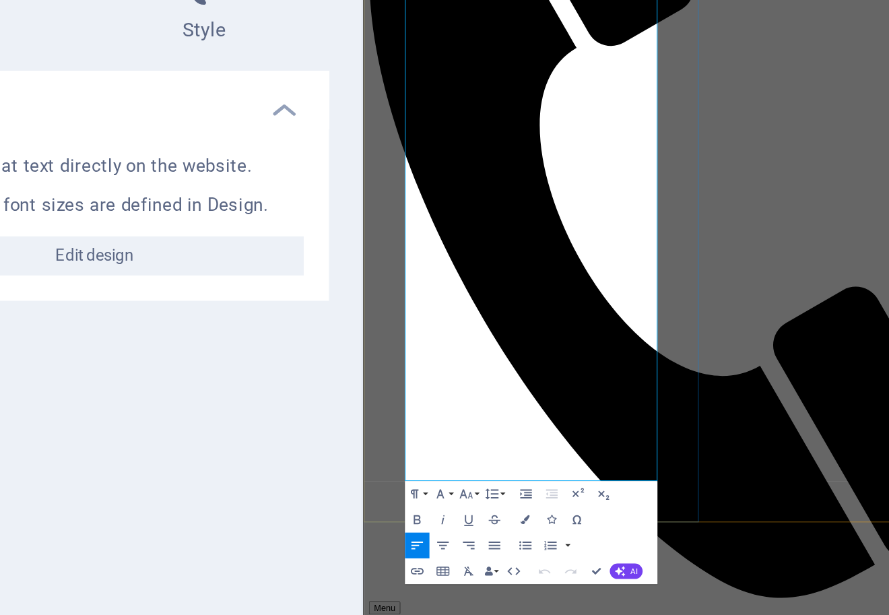
scroll to position [201, 0]
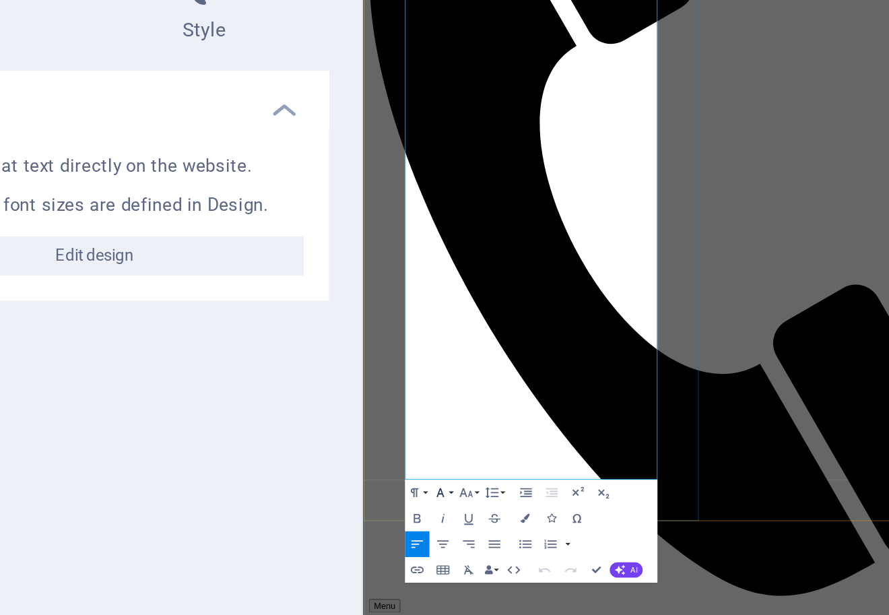
click at [319, 310] on button "Font Family" at bounding box center [324, 315] width 10 height 11
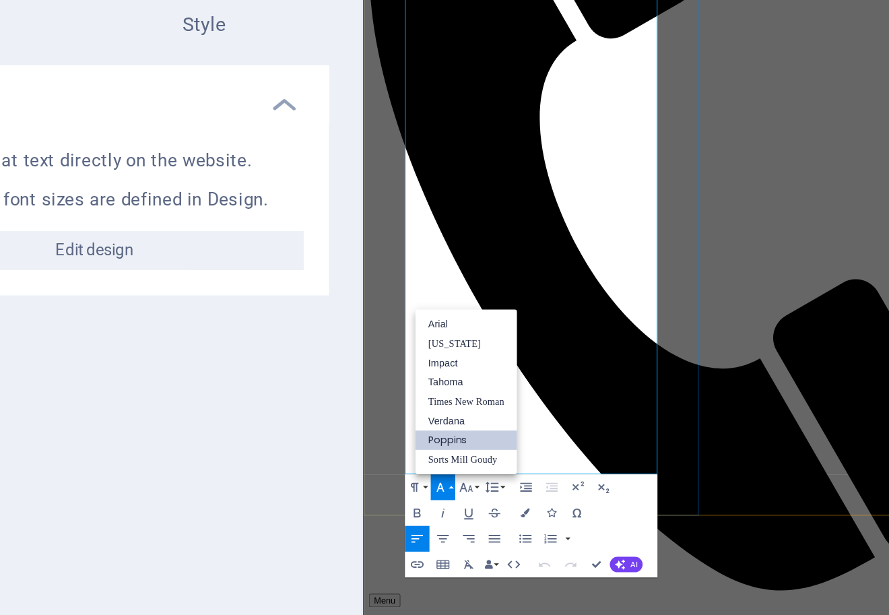
click at [319, 310] on button "Font Family" at bounding box center [324, 315] width 10 height 11
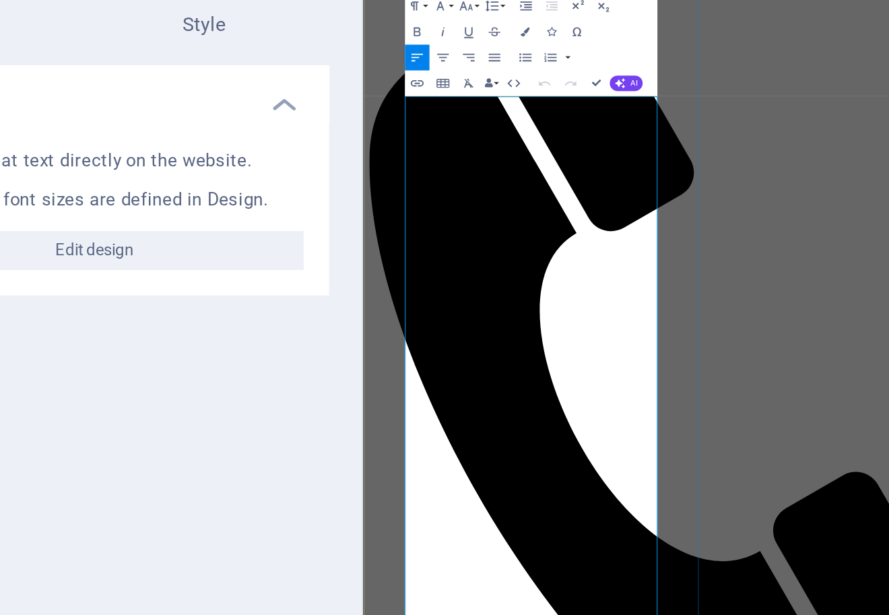
scroll to position [0, 0]
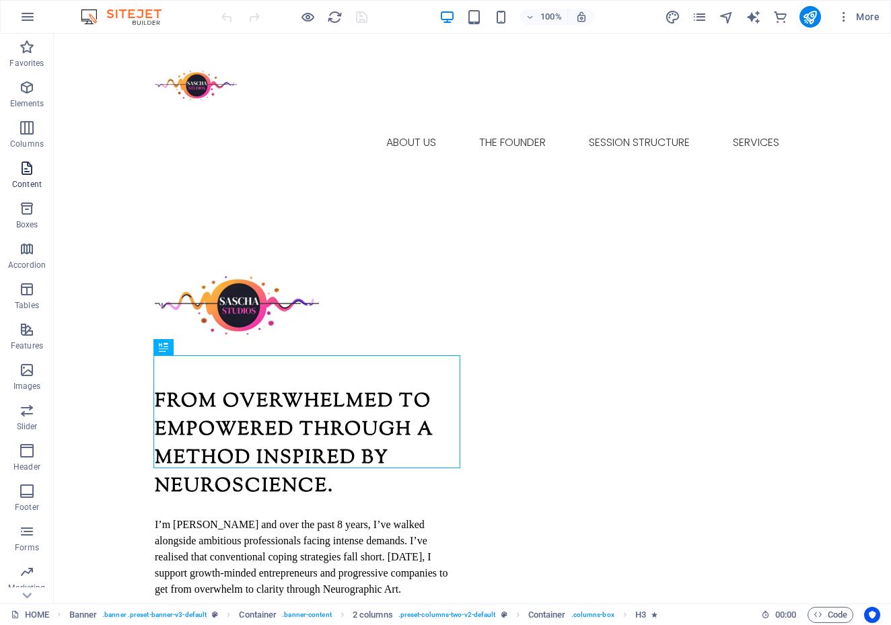
click at [26, 176] on span "Content" at bounding box center [27, 176] width 54 height 32
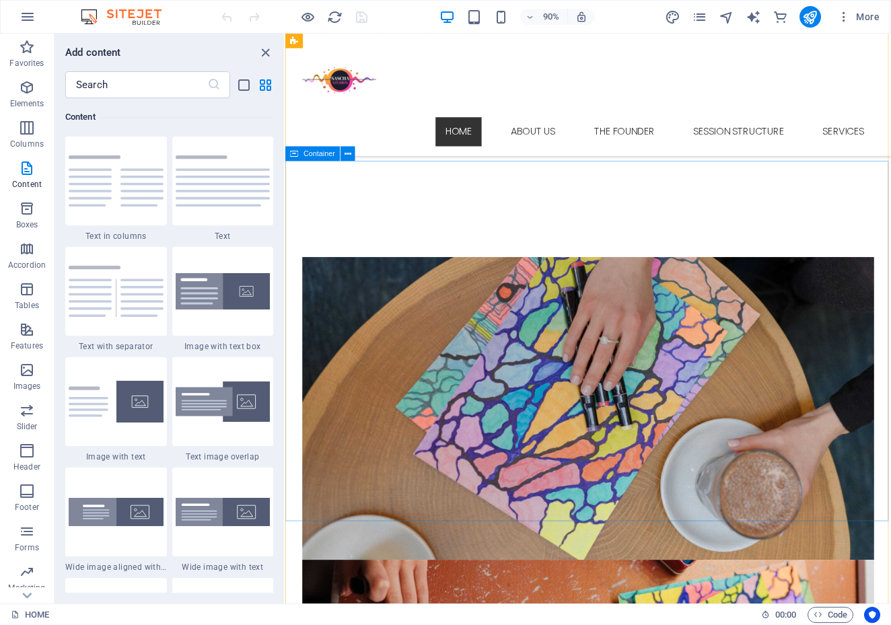
scroll to position [1953, 0]
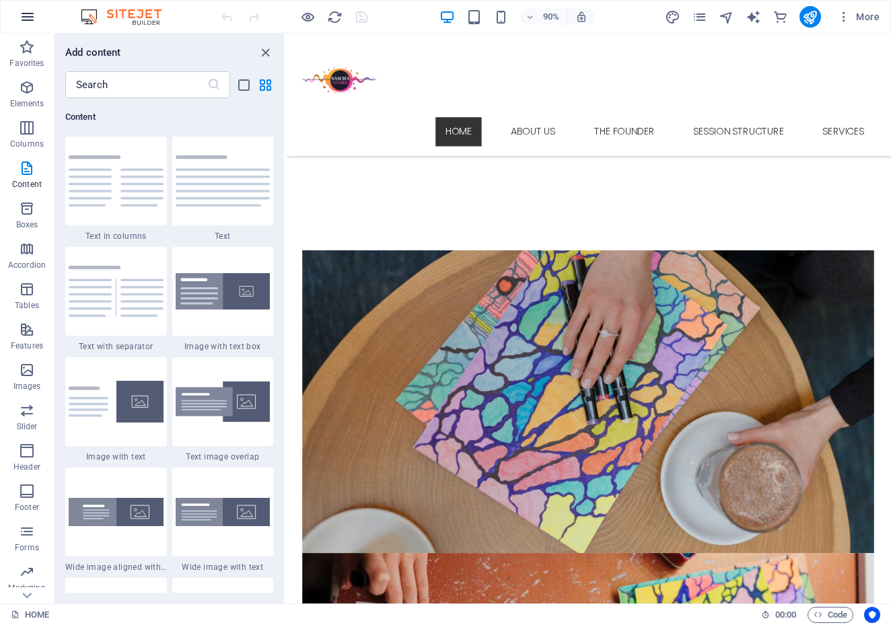
click at [29, 20] on icon "button" at bounding box center [28, 17] width 16 height 16
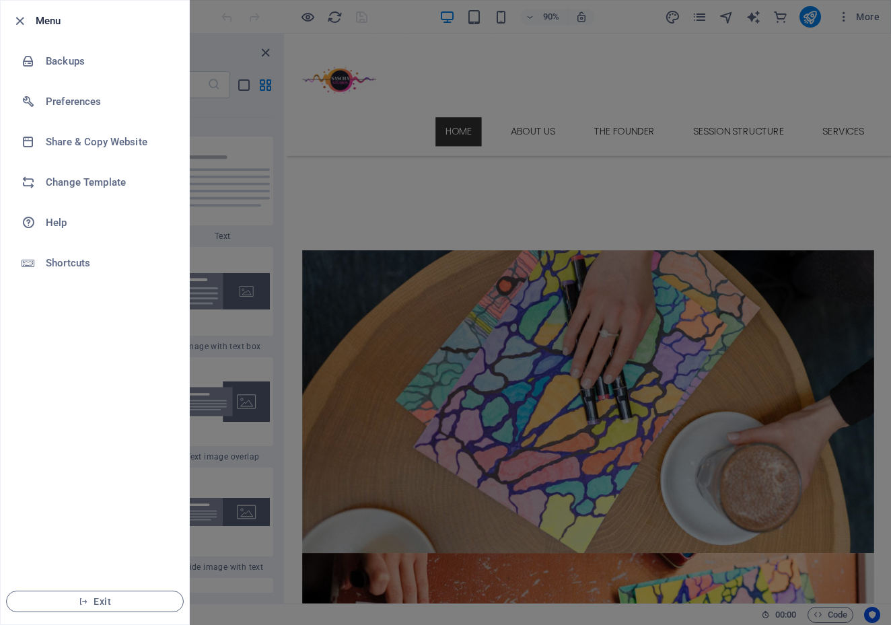
click at [133, 359] on ul "Menu Backups Preferences Share & Copy Website Change Template Help Shortcuts Ex…" at bounding box center [95, 313] width 188 height 624
click at [378, 363] on div at bounding box center [445, 312] width 891 height 625
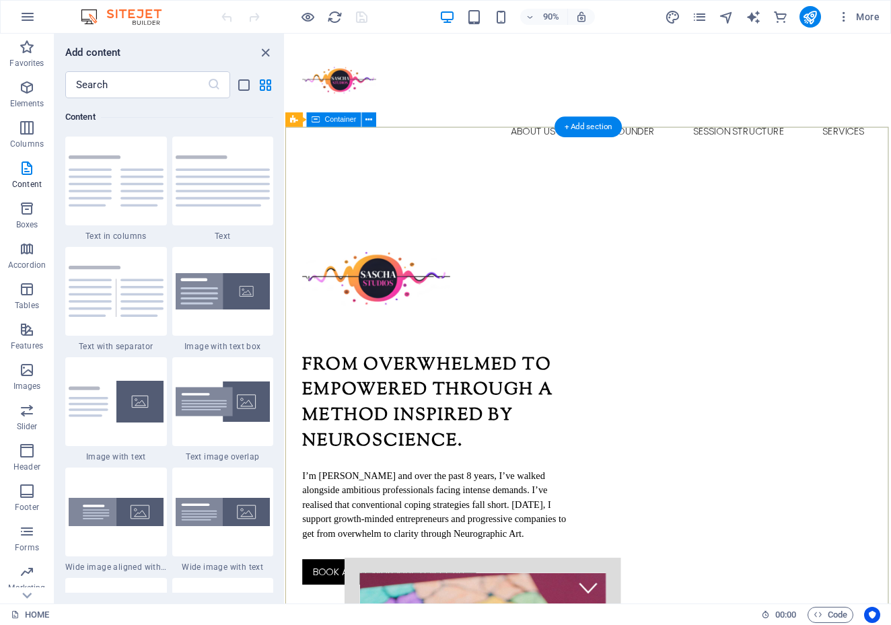
scroll to position [0, 0]
click at [559, 127] on nav "HOME ABOUT US THE FOUNDER SESSION STRUCTURE SERVICES" at bounding box center [621, 143] width 635 height 32
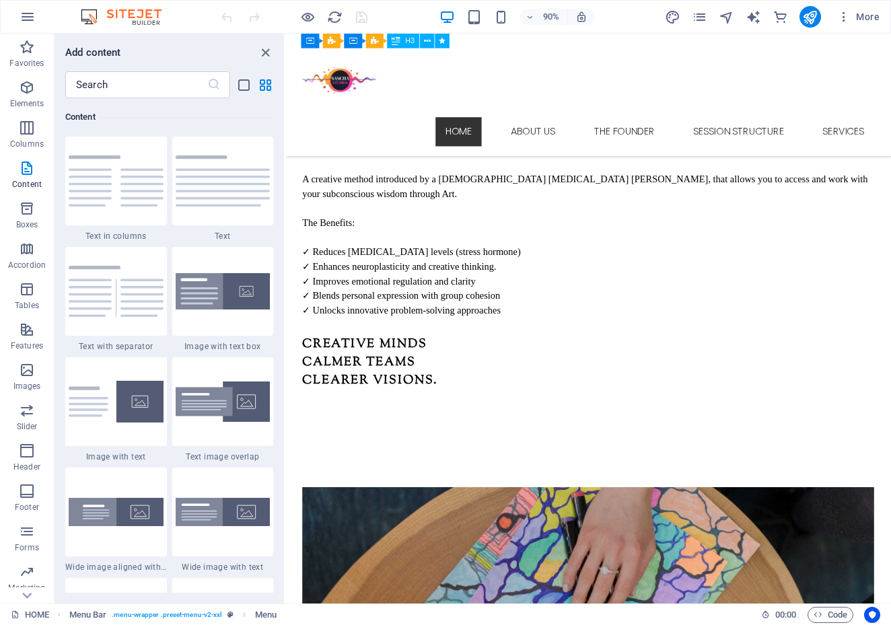
scroll to position [1692, 0]
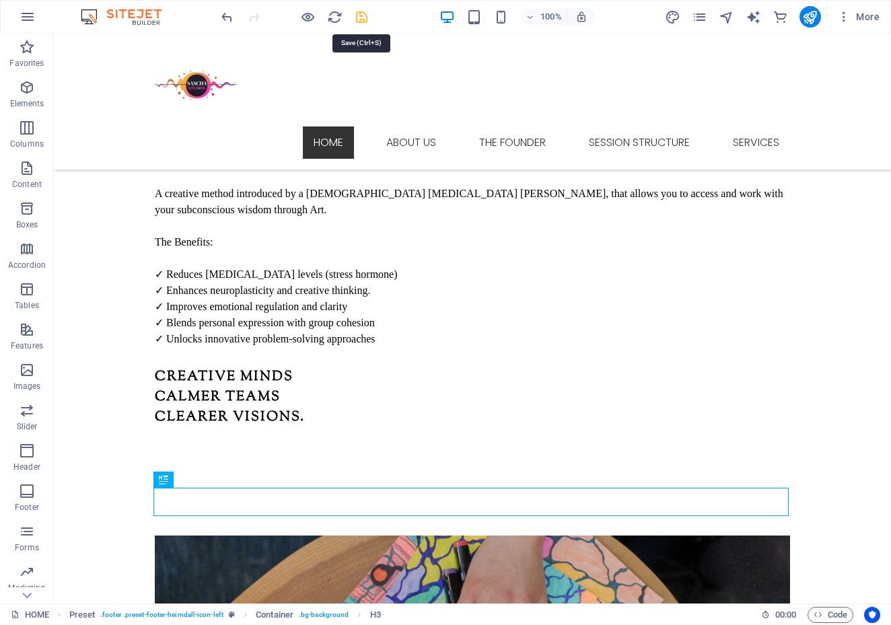
click at [361, 18] on icon "save" at bounding box center [361, 16] width 15 height 15
checkbox input "false"
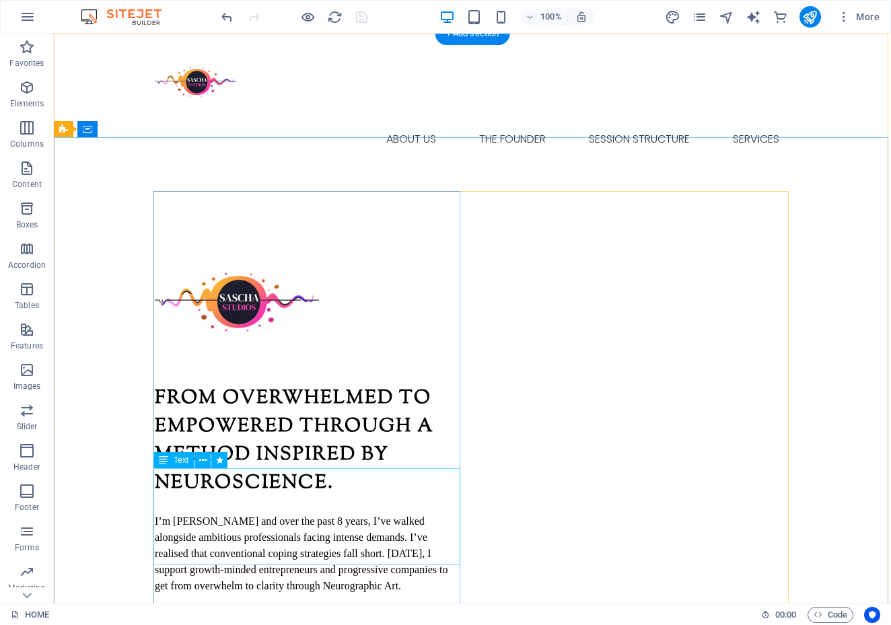
scroll to position [0, 0]
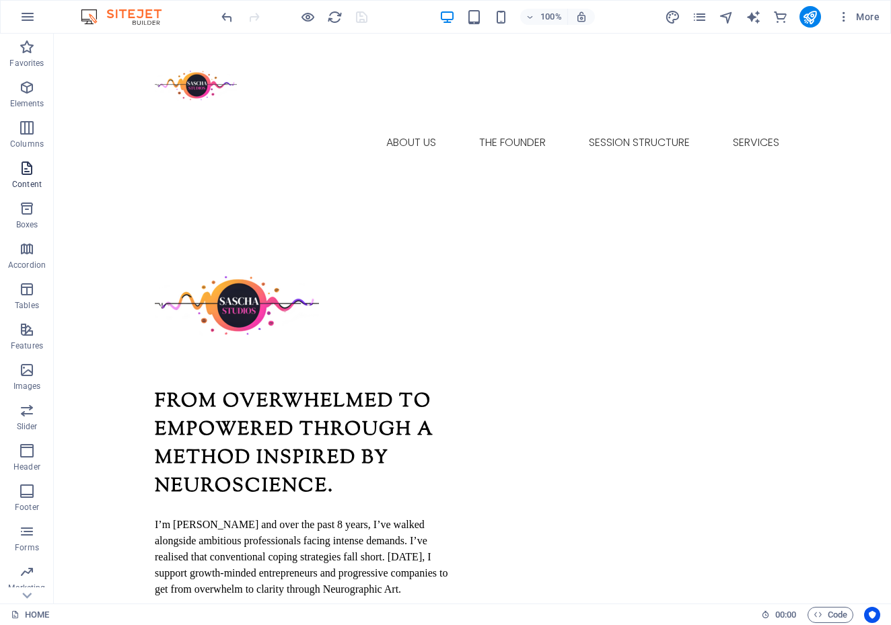
click at [25, 177] on span "Content" at bounding box center [27, 176] width 54 height 32
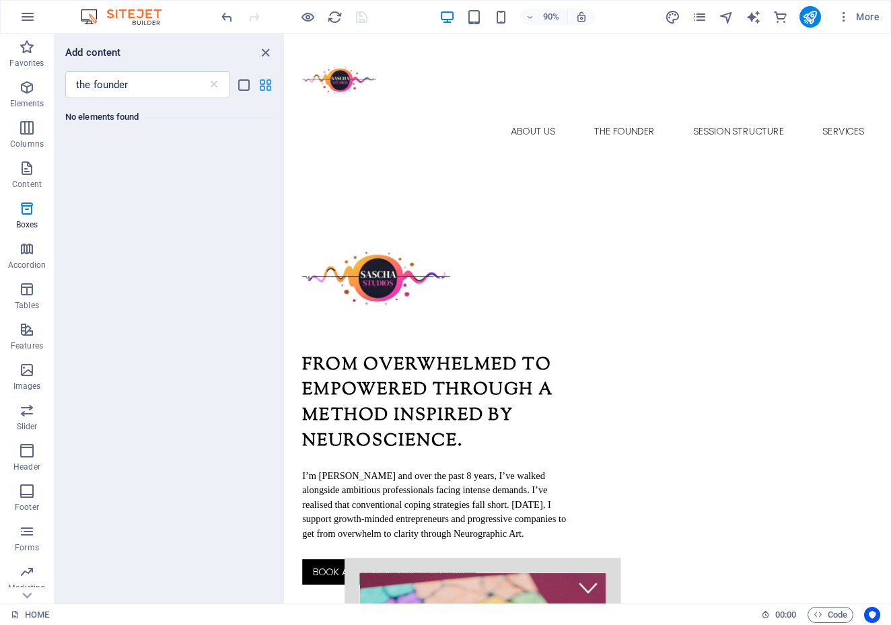
click at [268, 86] on icon "grid-view" at bounding box center [265, 84] width 15 height 15
click at [143, 88] on input "the founder" at bounding box center [136, 84] width 142 height 27
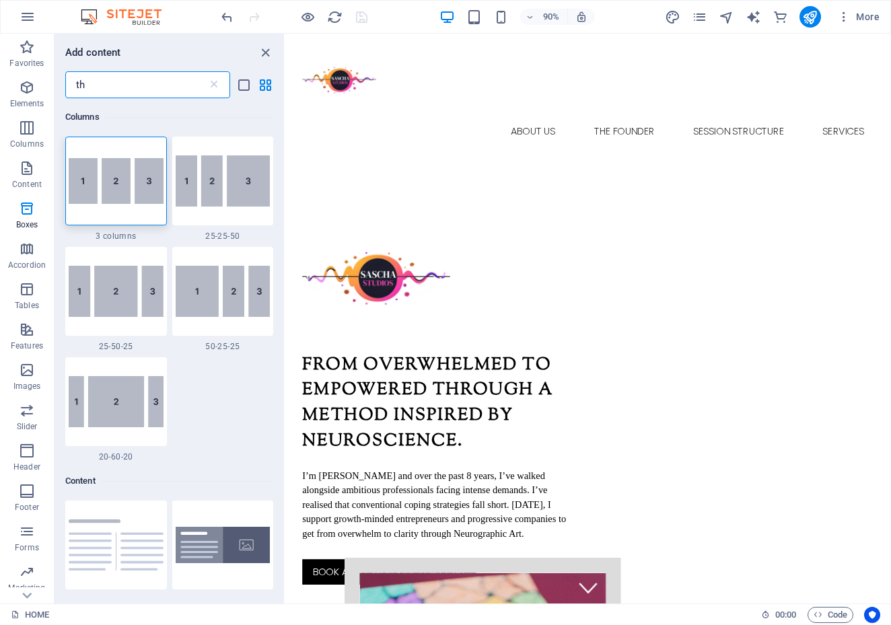
type input "t"
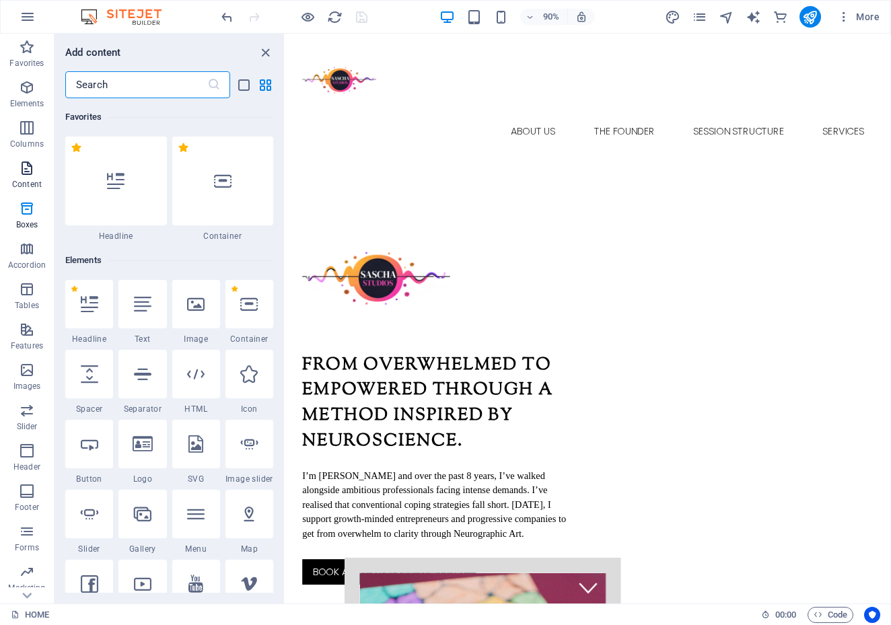
click at [27, 173] on icon "button" at bounding box center [27, 168] width 16 height 16
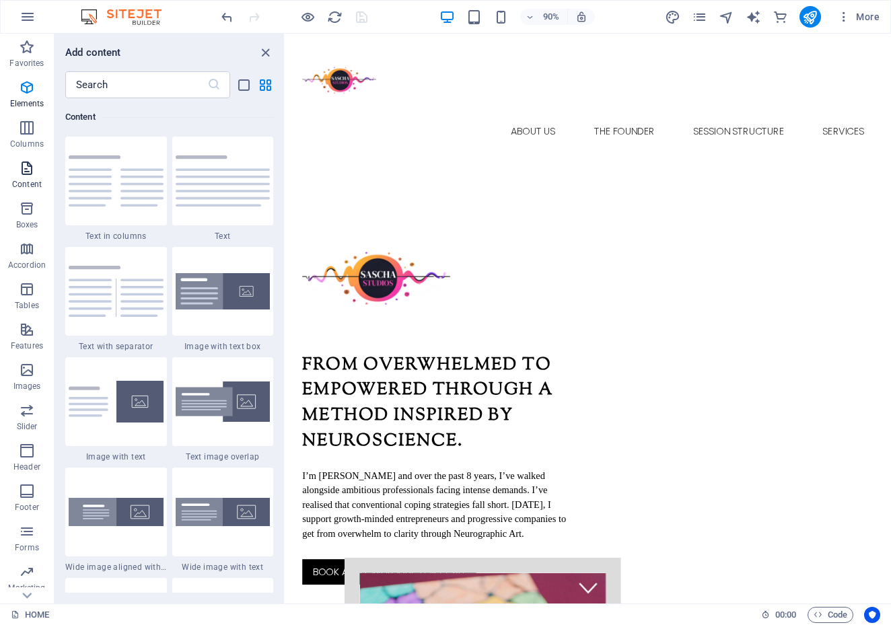
scroll to position [2355, 0]
click at [676, 127] on nav "HOME ABOUT US THE FOUNDER SESSION STRUCTURE SERVICES" at bounding box center [621, 143] width 635 height 32
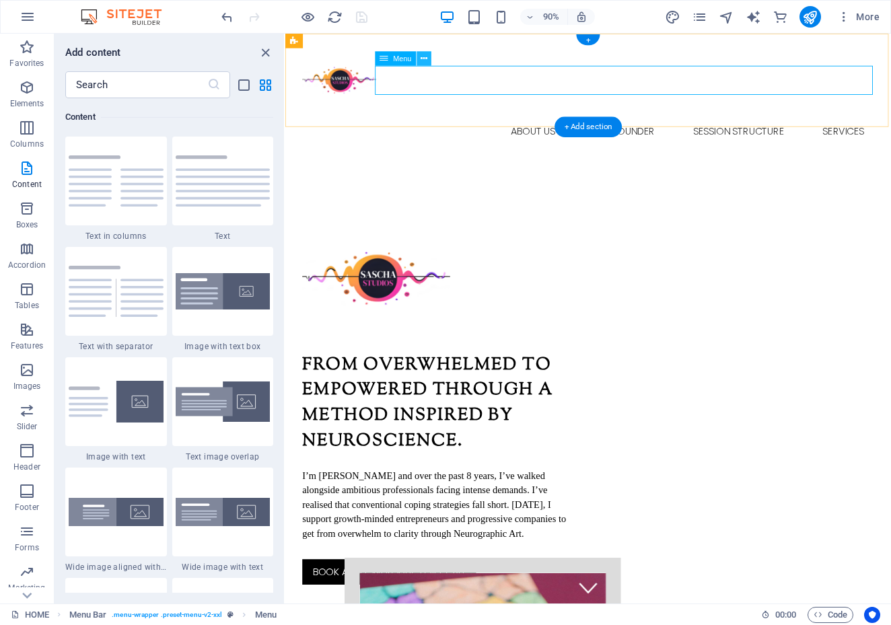
click at [423, 58] on icon at bounding box center [424, 58] width 7 height 13
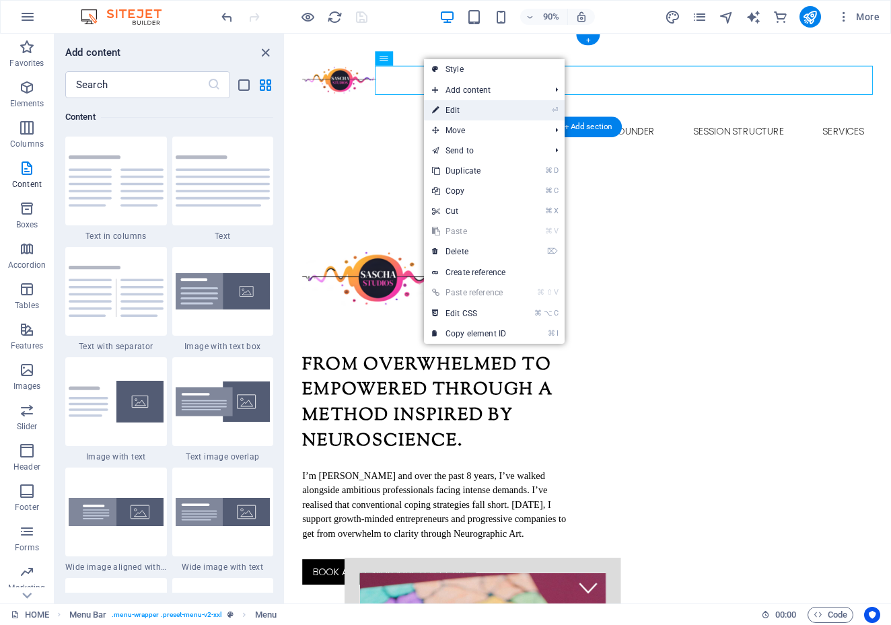
click at [452, 108] on link "⏎ Edit" at bounding box center [469, 110] width 90 height 20
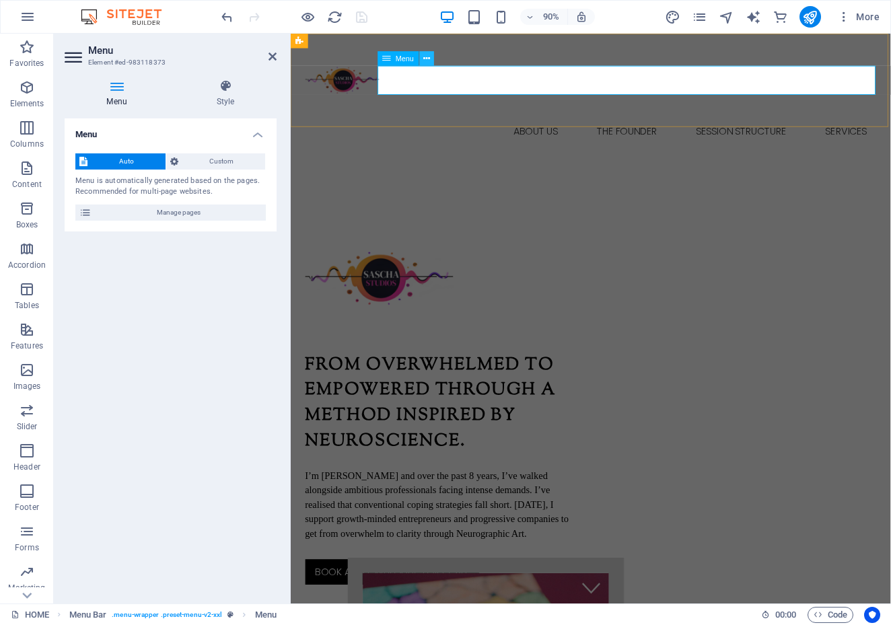
click at [429, 57] on icon at bounding box center [426, 58] width 7 height 13
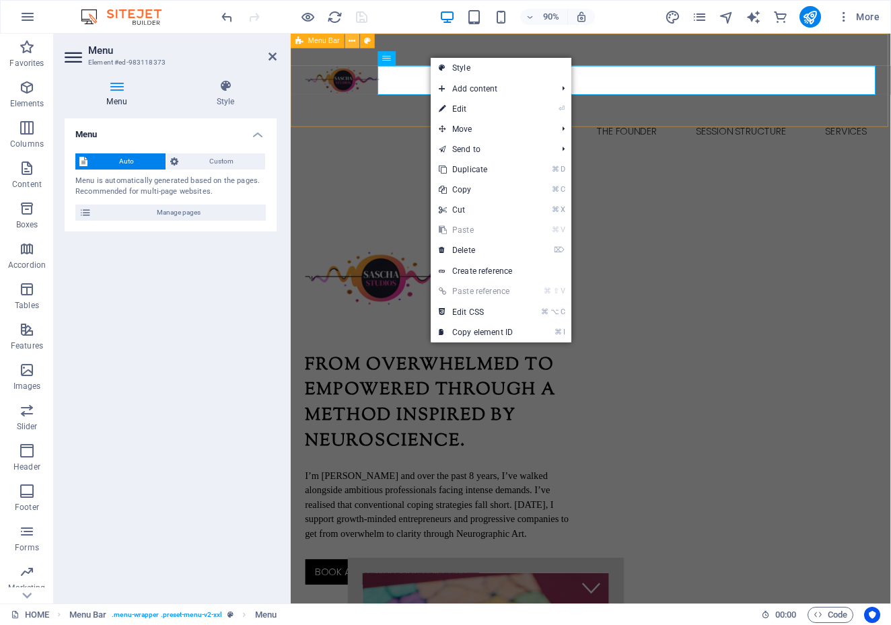
click at [352, 41] on icon at bounding box center [352, 40] width 7 height 13
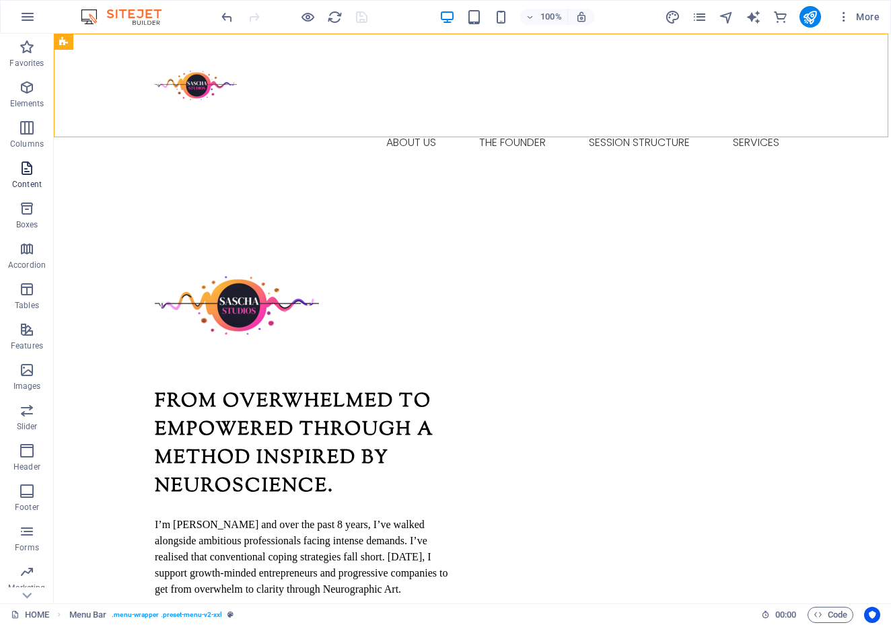
click at [26, 175] on icon "button" at bounding box center [27, 168] width 16 height 16
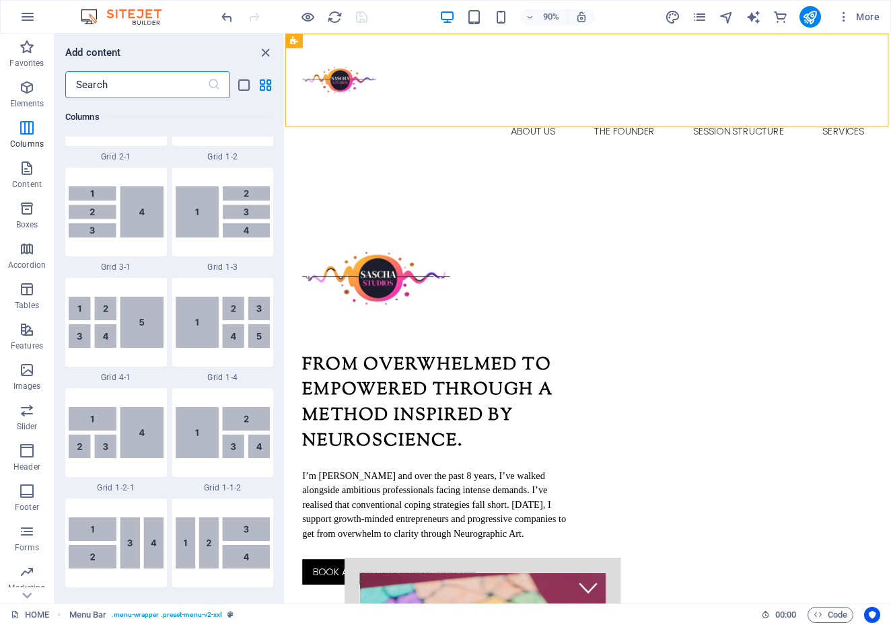
scroll to position [1737, 0]
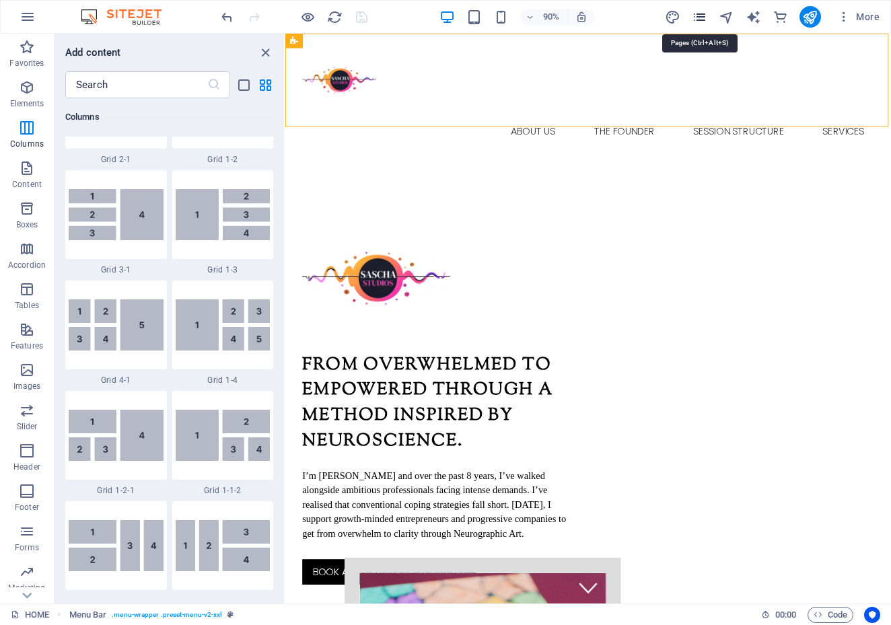
click at [703, 15] on icon "pages" at bounding box center [699, 16] width 15 height 15
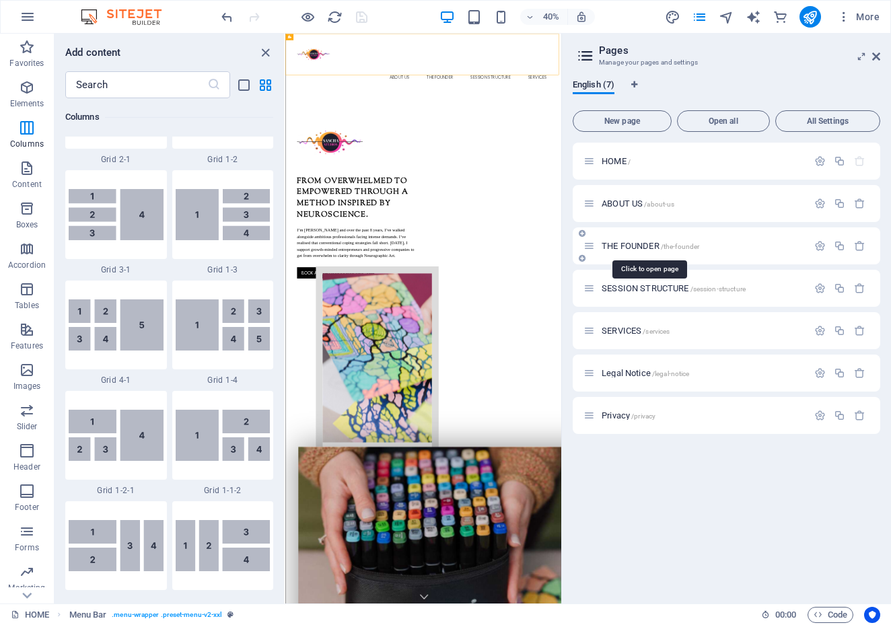
click at [618, 245] on span "THE FOUNDER /the-founder" at bounding box center [651, 246] width 98 height 10
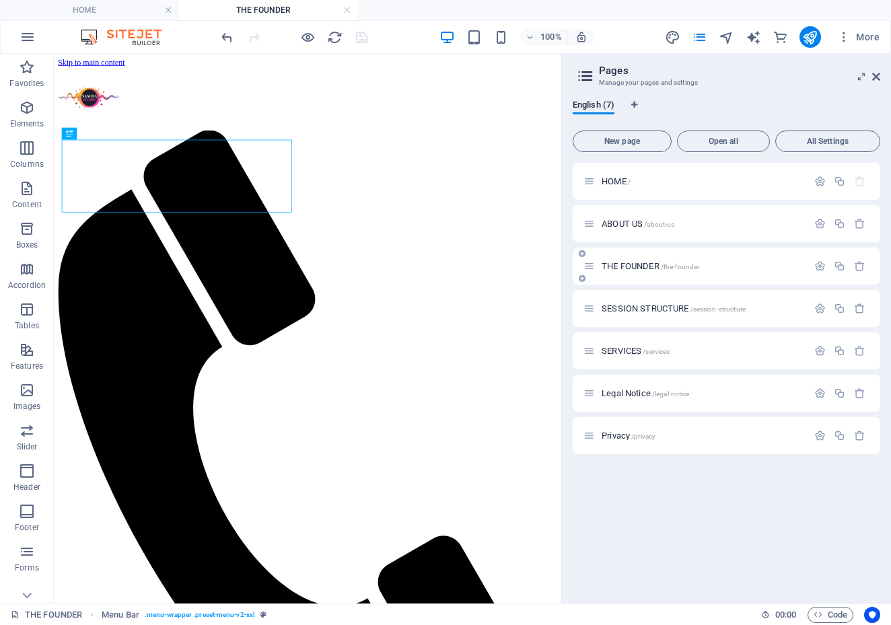
scroll to position [0, 0]
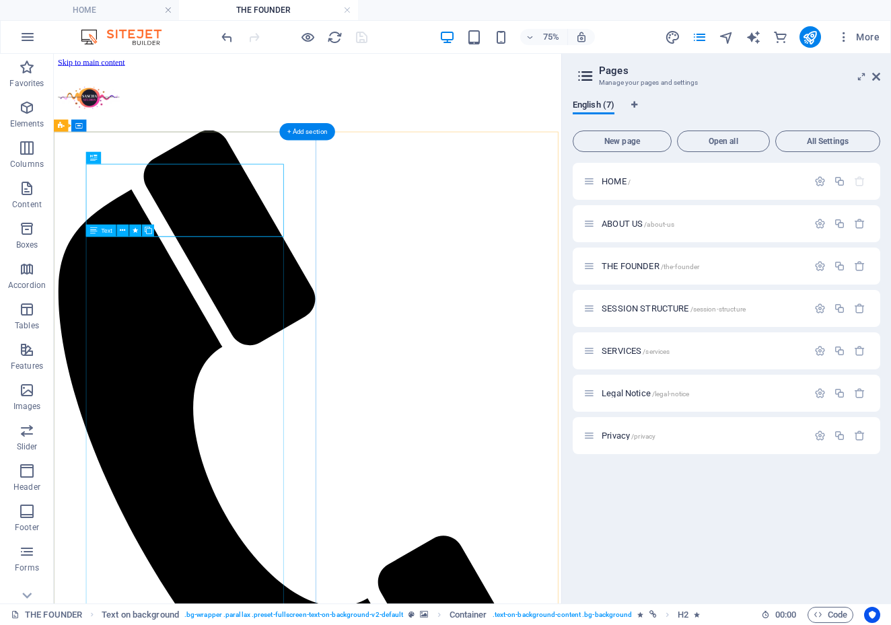
click at [123, 230] on icon at bounding box center [122, 230] width 5 height 11
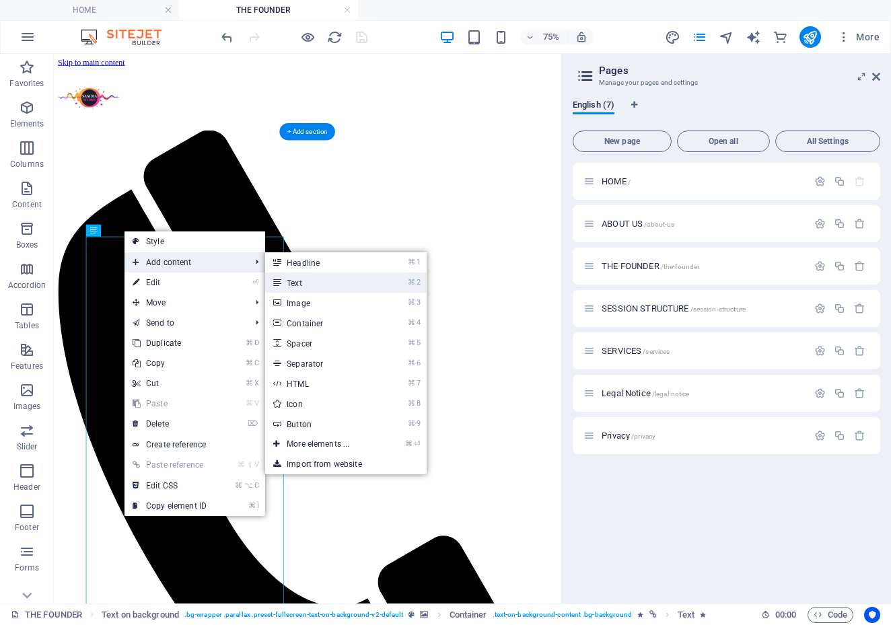
click at [291, 283] on link "⌘ 2 Text" at bounding box center [320, 283] width 111 height 20
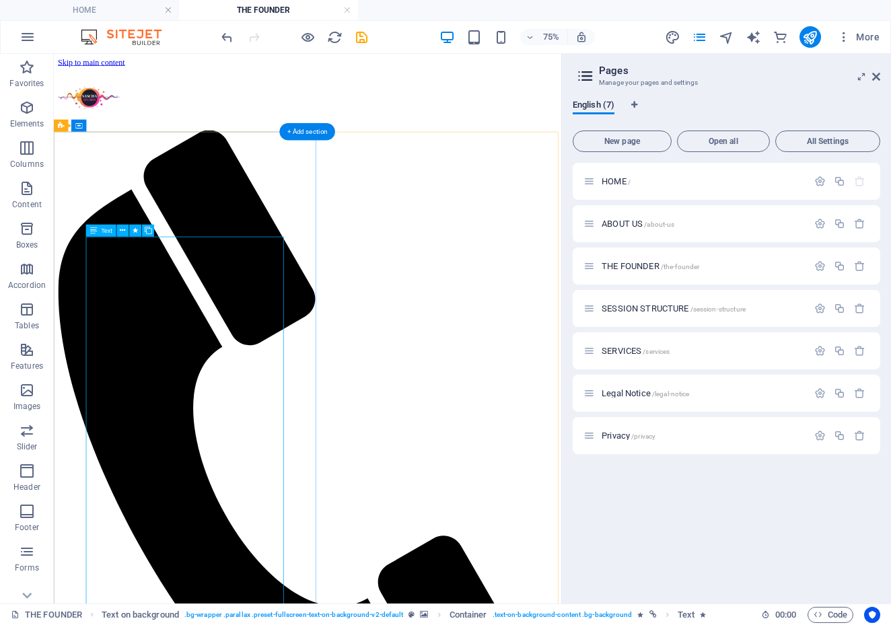
click at [95, 234] on icon at bounding box center [93, 231] width 7 height 12
click at [94, 234] on icon at bounding box center [93, 231] width 7 height 12
click at [124, 232] on icon at bounding box center [122, 230] width 5 height 11
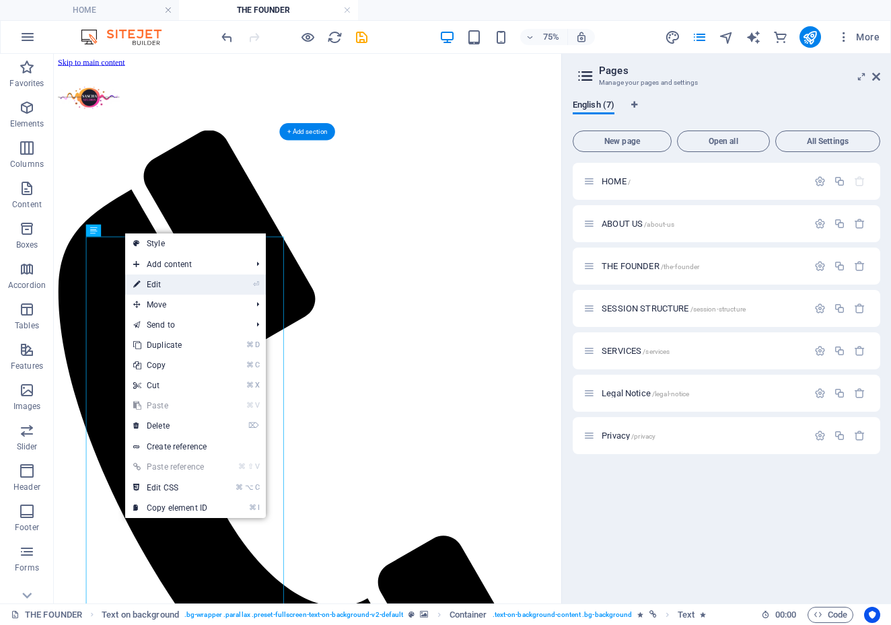
click at [155, 283] on link "⏎ Edit" at bounding box center [170, 285] width 90 height 20
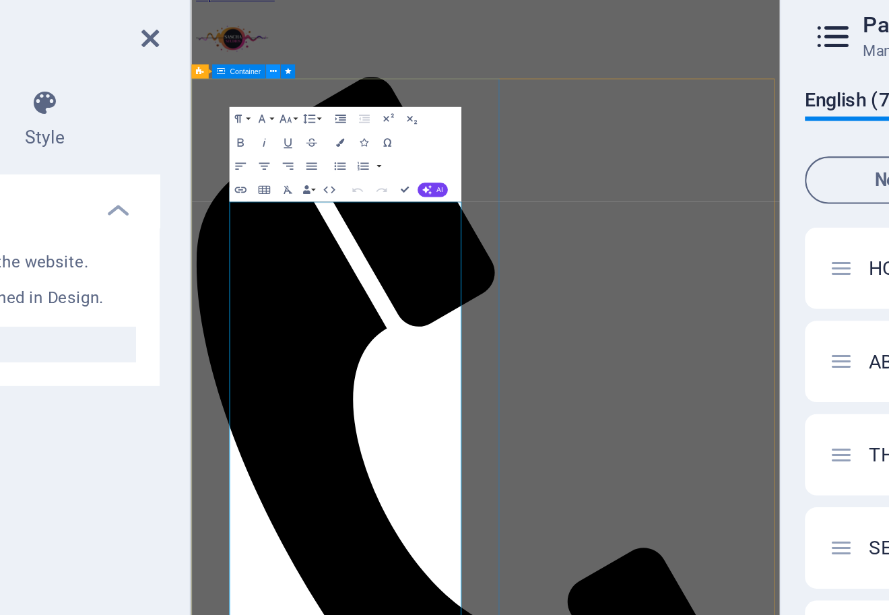
click at [326, 90] on icon at bounding box center [327, 92] width 3 height 5
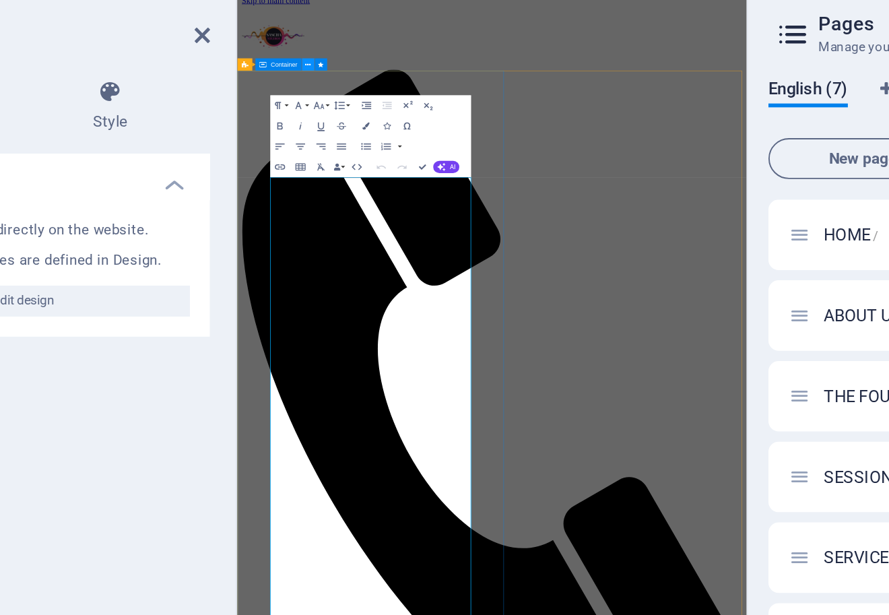
click at [326, 90] on icon at bounding box center [327, 92] width 3 height 5
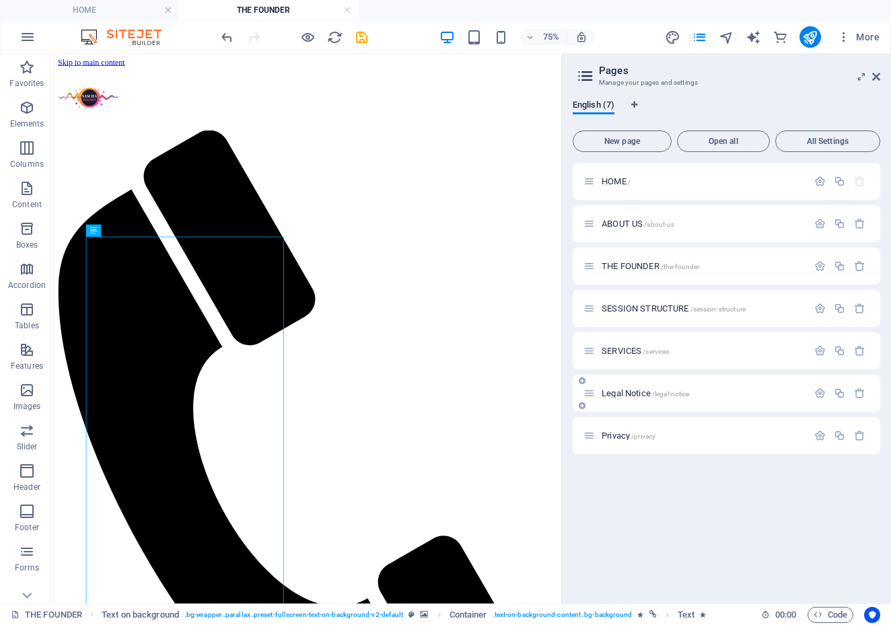
click at [616, 397] on span "Legal Notice /legal-notice" at bounding box center [646, 393] width 88 height 10
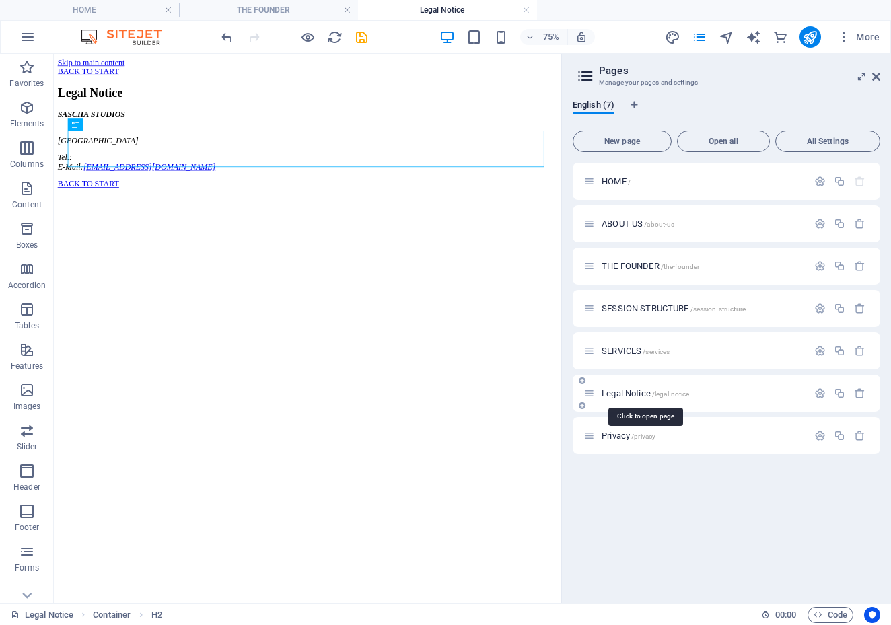
click at [632, 394] on span "Legal Notice /legal-notice" at bounding box center [646, 393] width 88 height 10
click at [623, 436] on span "Privacy /privacy" at bounding box center [629, 436] width 54 height 10
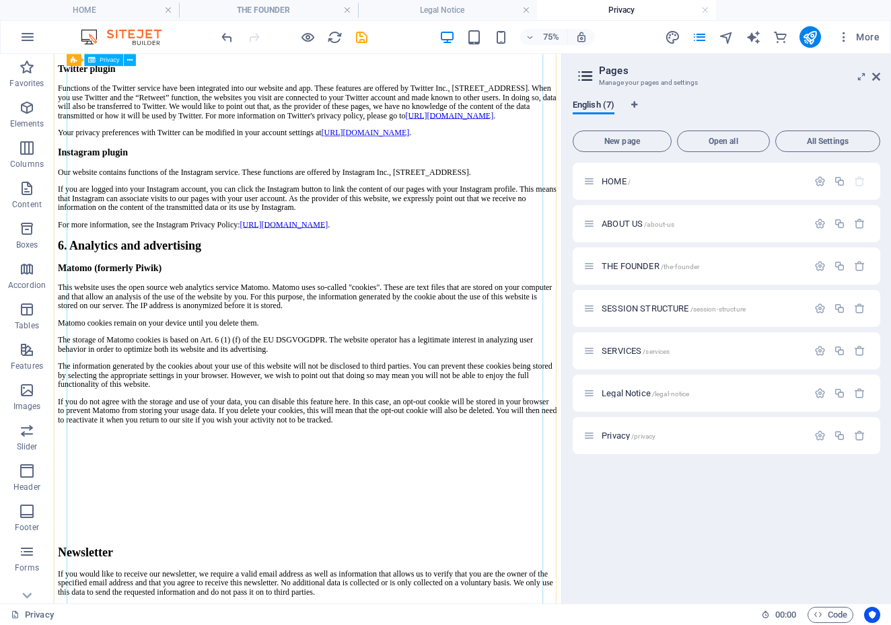
scroll to position [2276, 0]
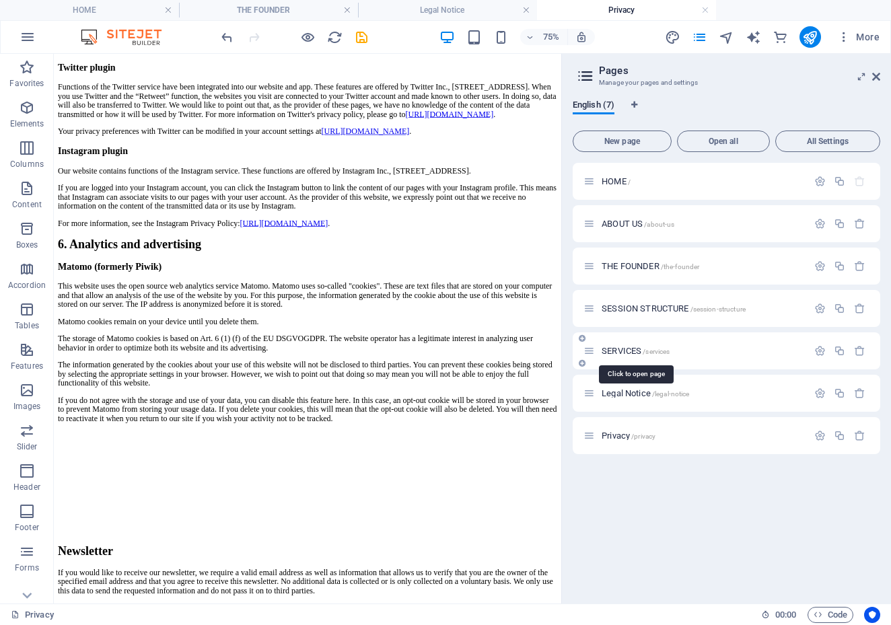
click at [616, 351] on span "SERVICES /services" at bounding box center [636, 351] width 68 height 10
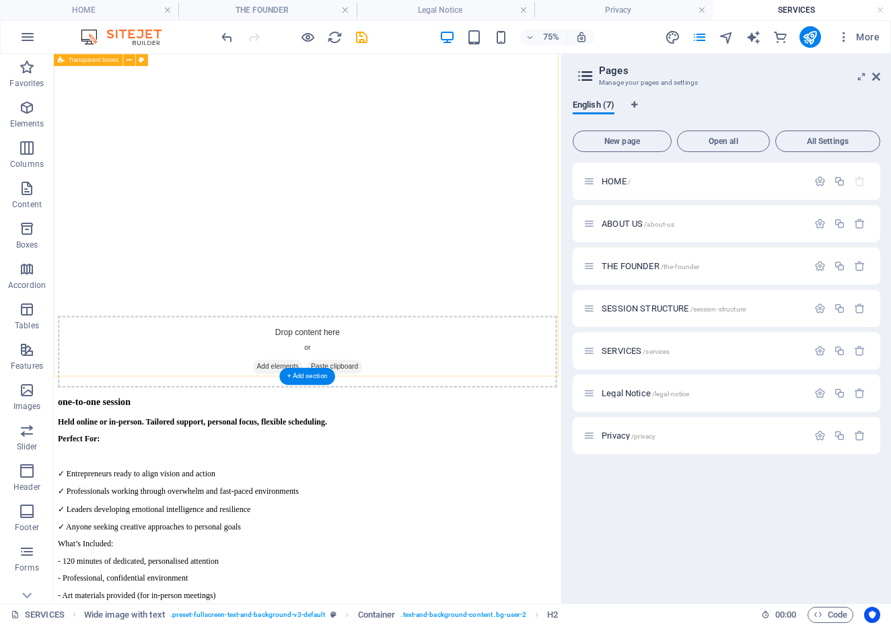
scroll to position [1276, 0]
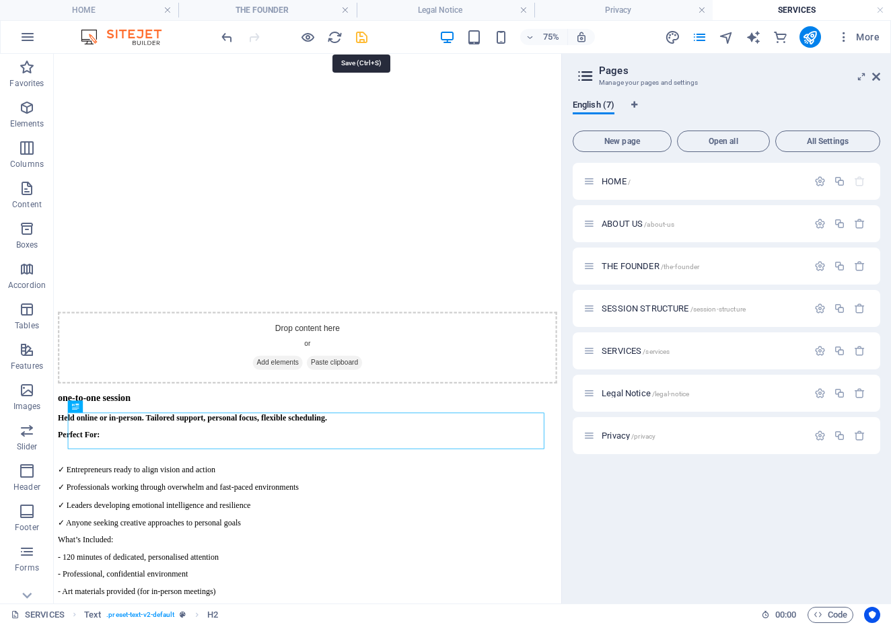
click at [363, 42] on icon "save" at bounding box center [361, 37] width 15 height 15
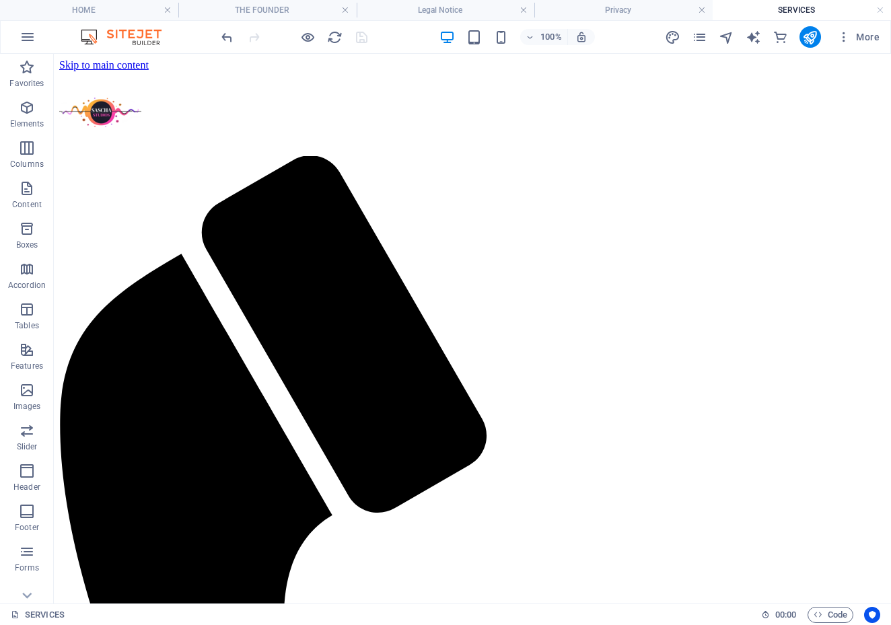
scroll to position [0, 0]
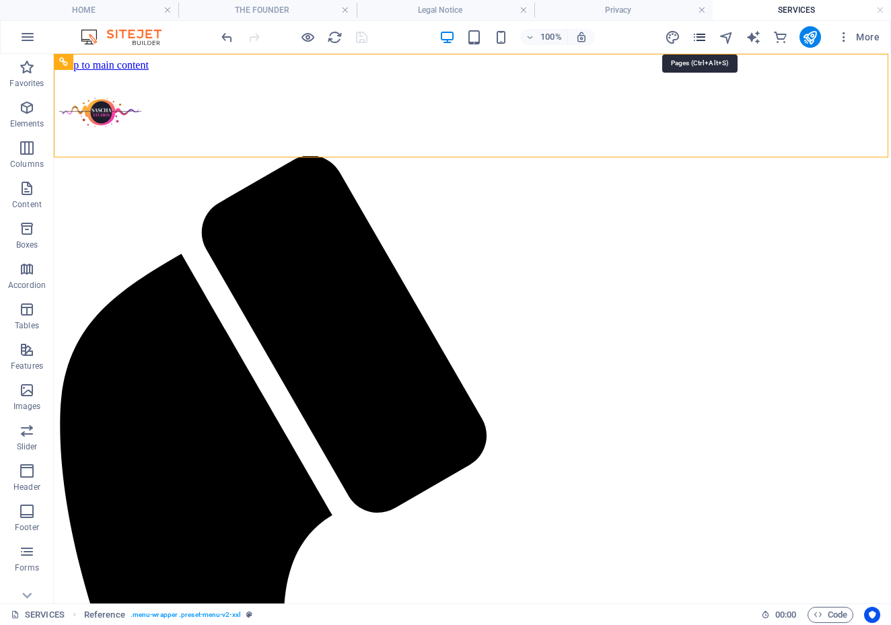
click at [701, 38] on icon "pages" at bounding box center [699, 37] width 15 height 15
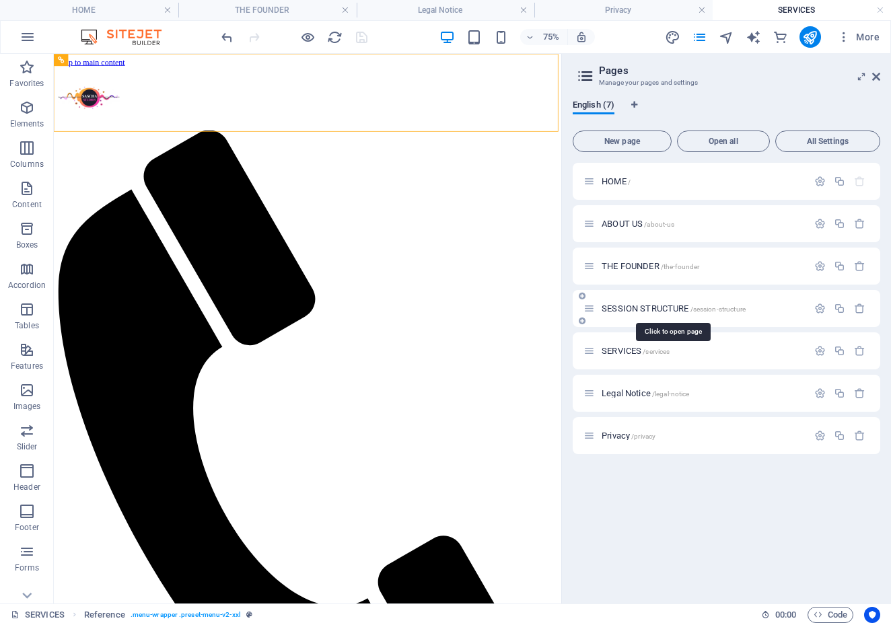
click at [637, 309] on span "SESSION STRUCTURE /session-structure" at bounding box center [674, 309] width 144 height 10
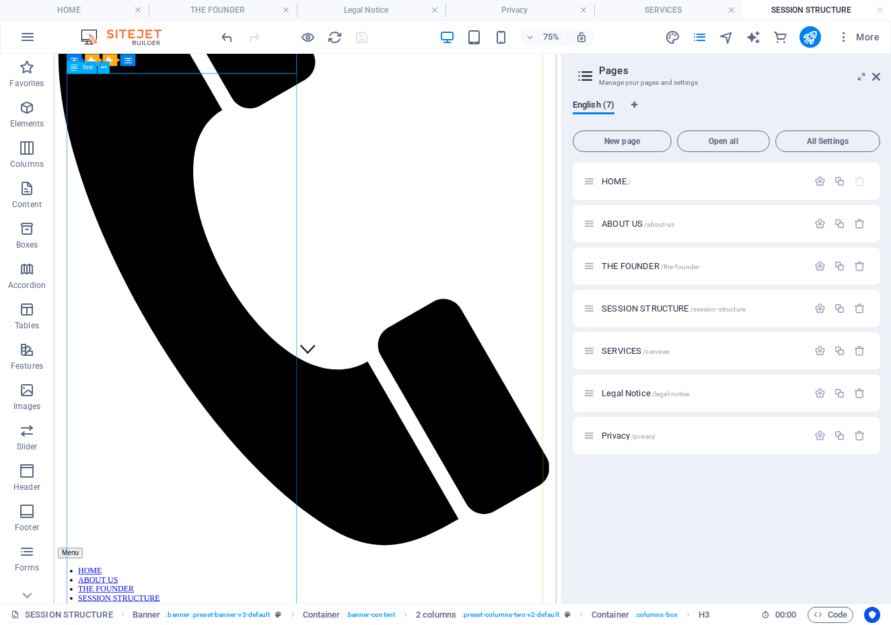
scroll to position [337, 0]
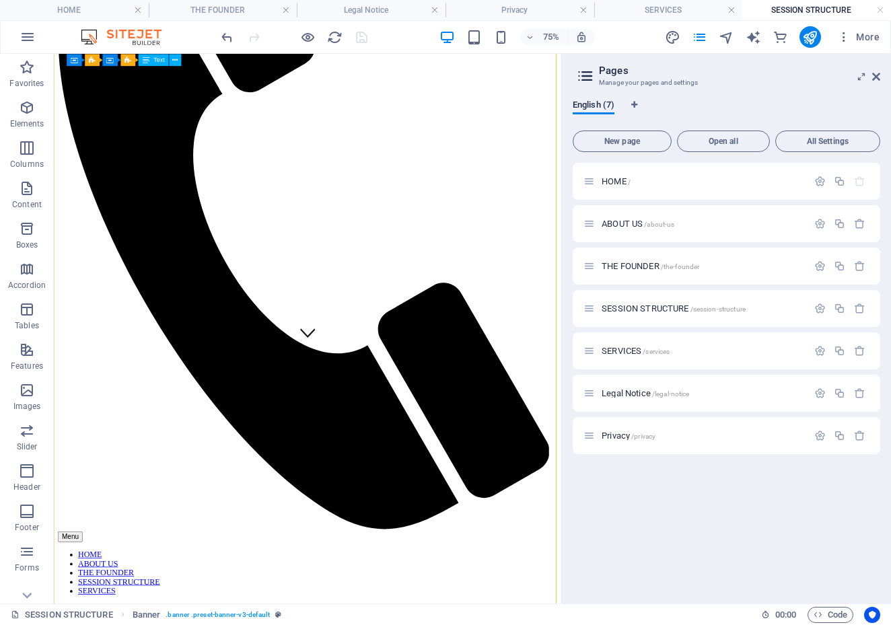
drag, startPoint x: 323, startPoint y: 551, endPoint x: 282, endPoint y: 552, distance: 41.1
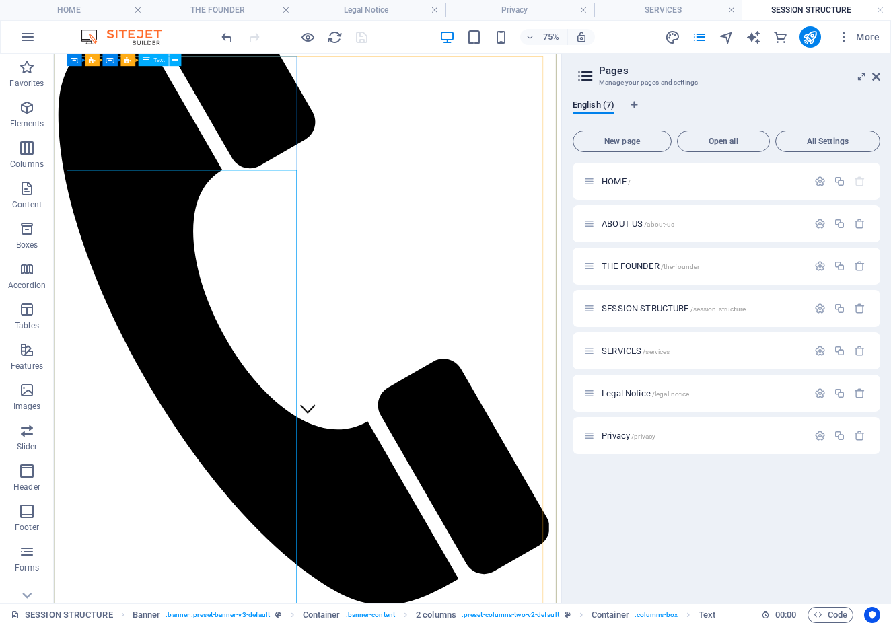
scroll to position [0, 0]
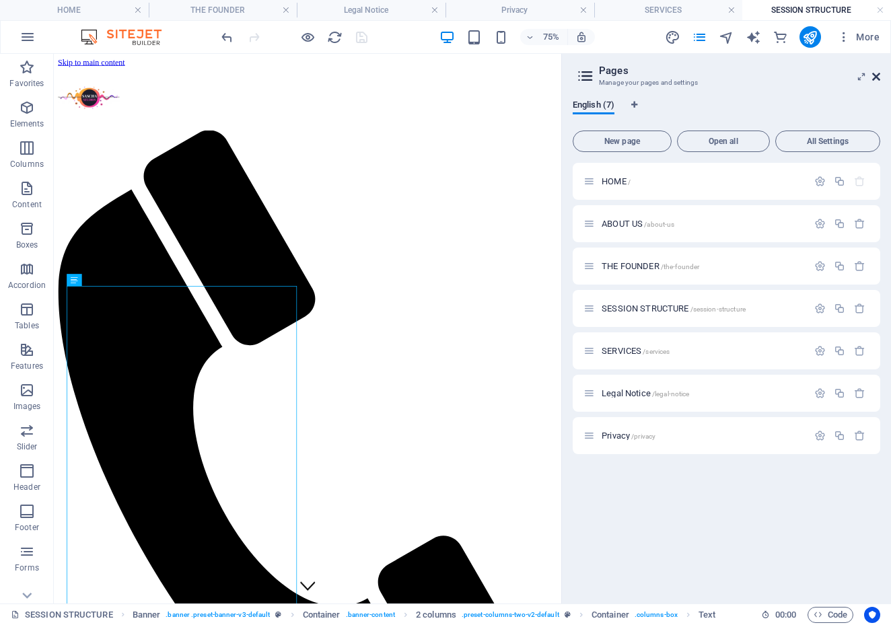
click at [876, 78] on icon at bounding box center [876, 76] width 8 height 11
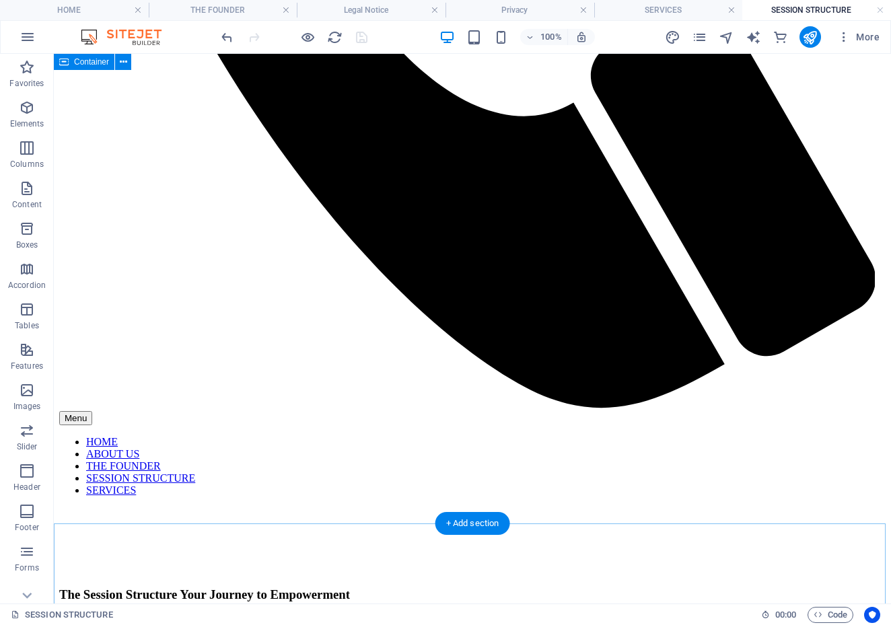
scroll to position [812, 0]
